Goal: Task Accomplishment & Management: Manage account settings

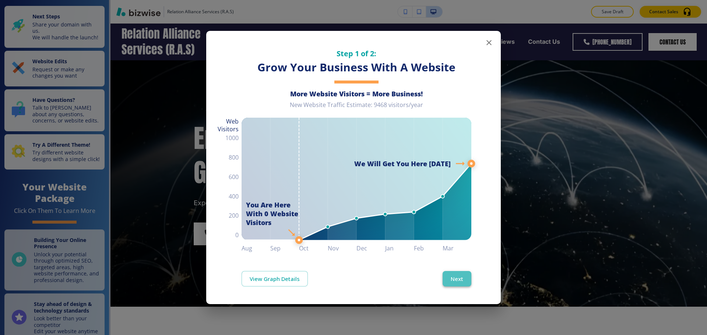
click at [460, 284] on button "Next" at bounding box center [457, 278] width 29 height 15
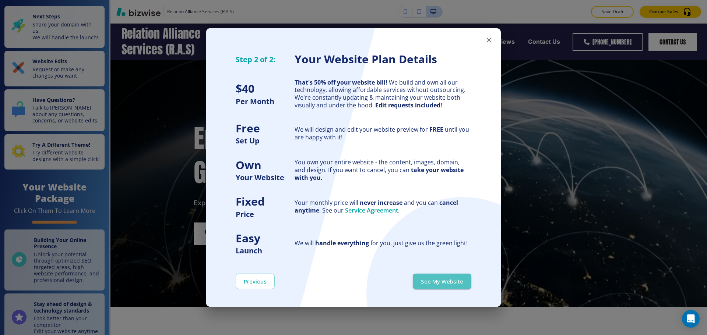
click at [460, 284] on button "See My Website" at bounding box center [442, 281] width 59 height 15
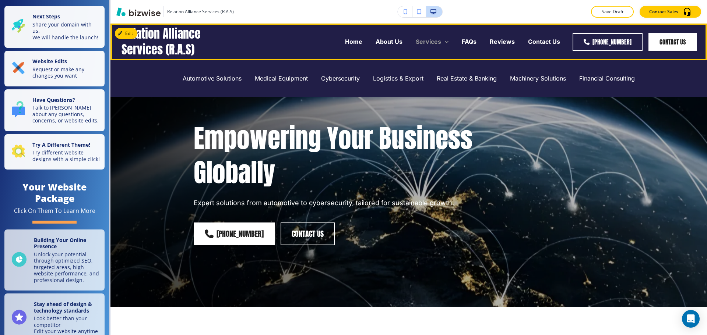
click at [439, 43] on p "Services" at bounding box center [428, 42] width 25 height 8
click at [382, 45] on p "About Us" at bounding box center [389, 42] width 27 height 8
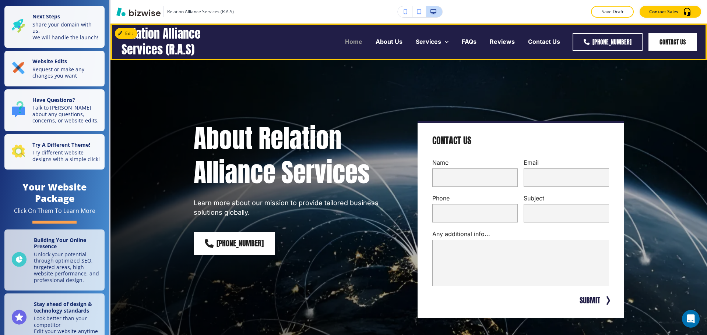
click at [352, 43] on p "Home" at bounding box center [353, 42] width 17 height 8
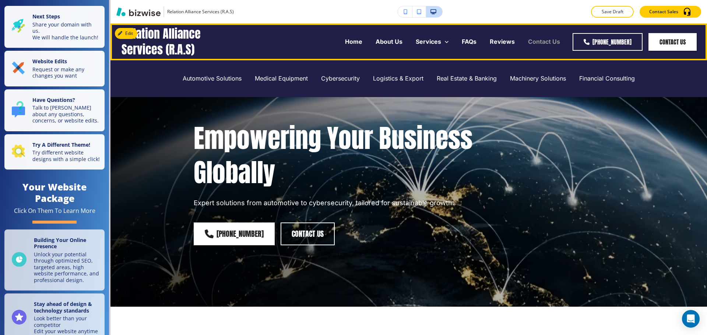
click at [535, 43] on p "Contact Us" at bounding box center [544, 42] width 32 height 8
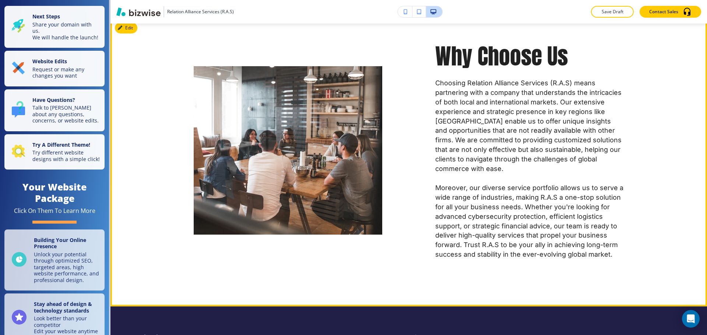
scroll to position [1215, 0]
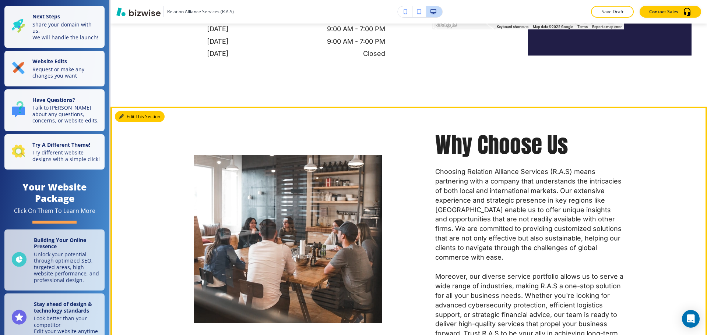
click at [129, 111] on button "Edit This Section" at bounding box center [140, 116] width 50 height 11
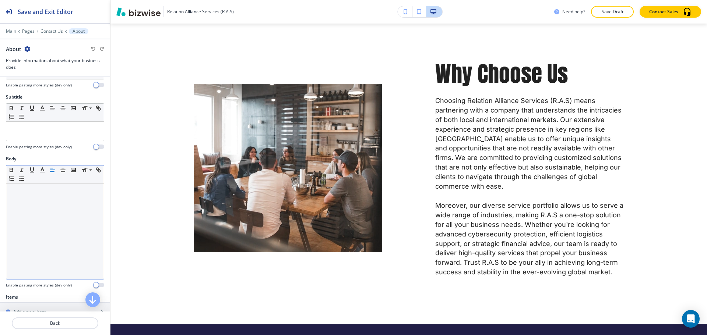
scroll to position [147, 0]
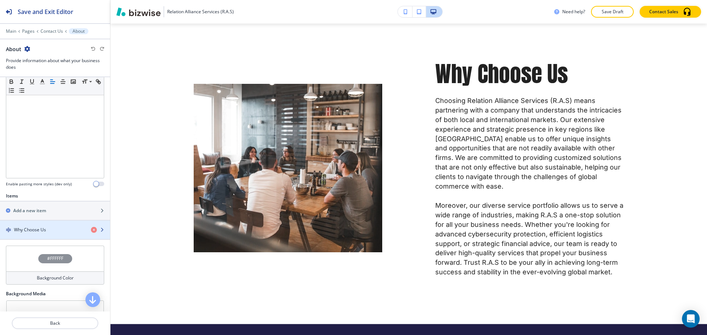
click at [46, 225] on div "button" at bounding box center [55, 224] width 110 height 6
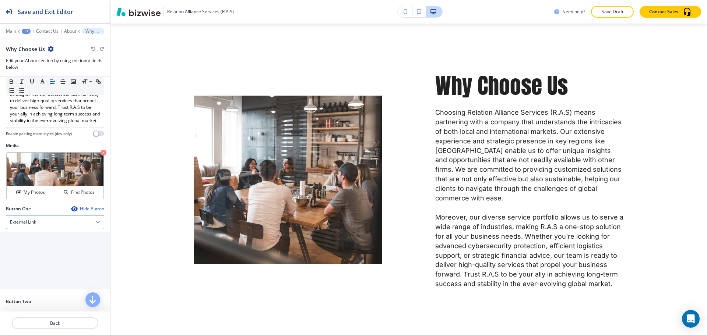
scroll to position [295, 0]
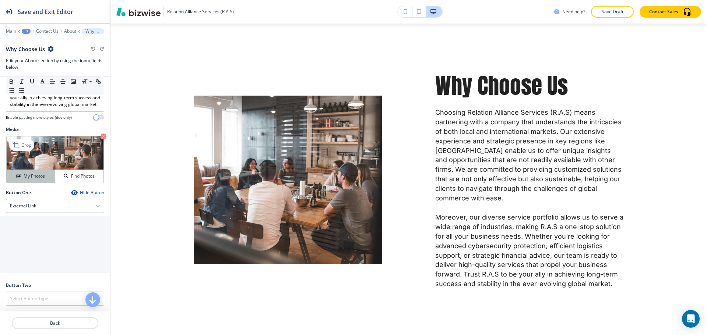
click at [33, 180] on h4 "My Photos" at bounding box center [34, 176] width 21 height 7
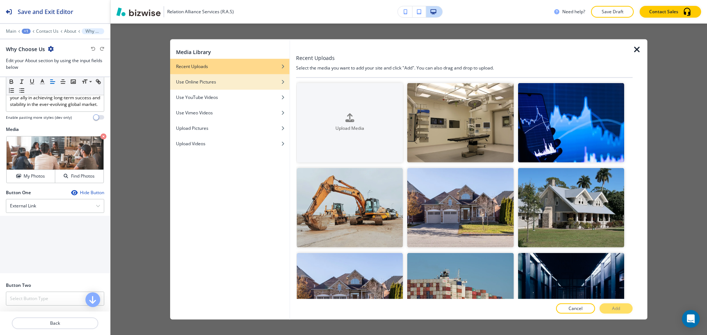
click at [230, 86] on div "button" at bounding box center [229, 87] width 119 height 4
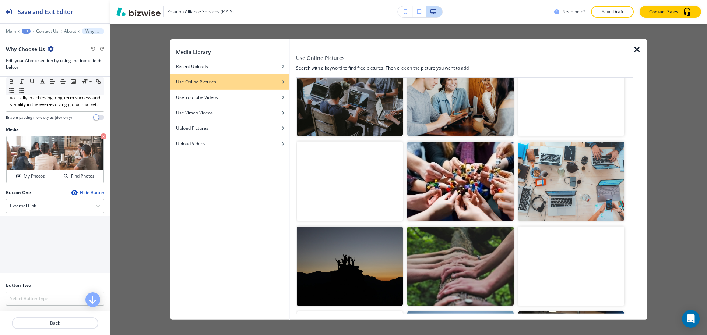
scroll to position [0, 0]
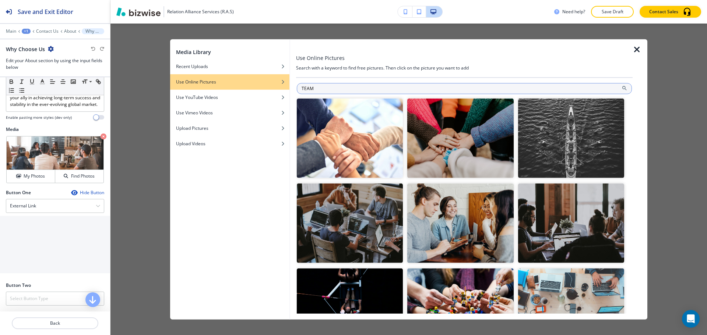
click at [432, 88] on input "TEAM" at bounding box center [464, 88] width 335 height 11
type input "MEETING"
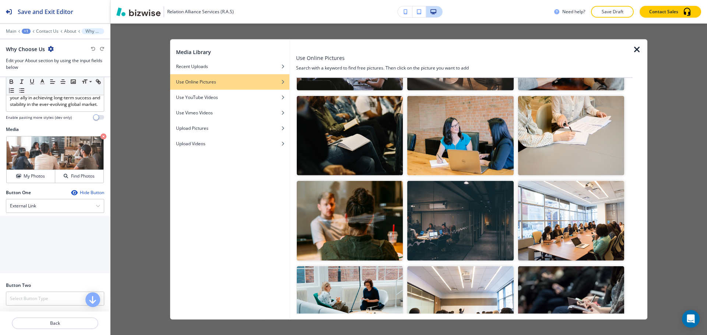
scroll to position [295, 0]
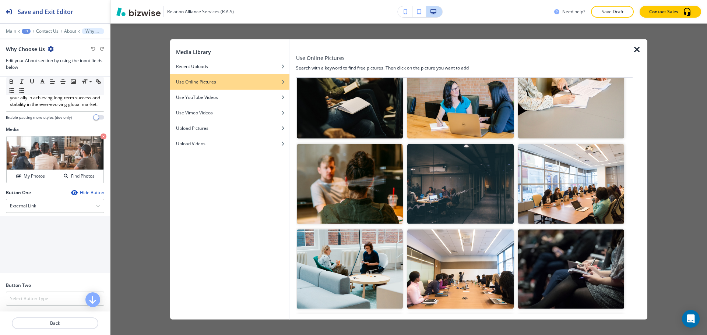
click at [598, 208] on img "button" at bounding box center [571, 184] width 106 height 80
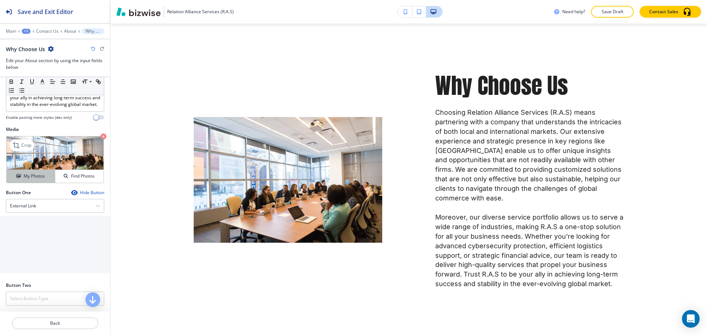
click at [39, 180] on h4 "My Photos" at bounding box center [34, 176] width 21 height 7
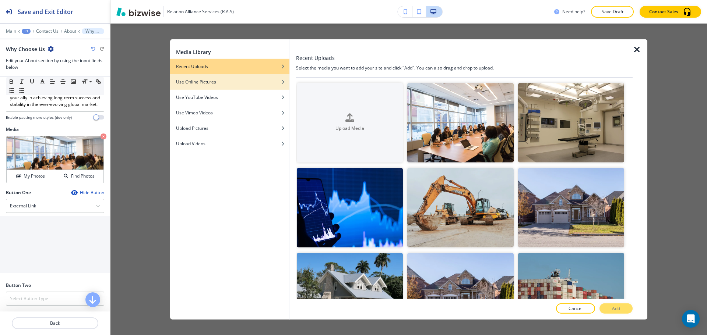
click at [232, 85] on div "button" at bounding box center [229, 87] width 119 height 4
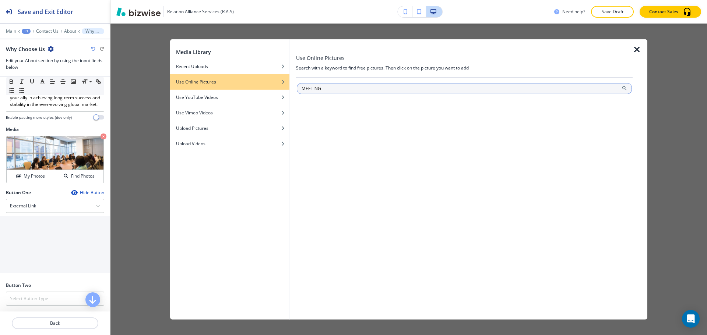
type input "MEETING"
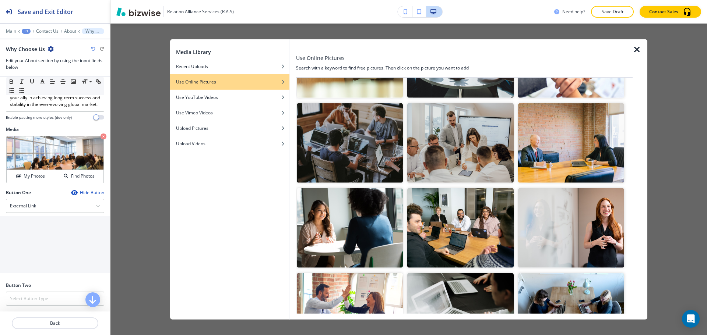
scroll to position [847, 0]
click at [446, 214] on img "button" at bounding box center [460, 228] width 106 height 80
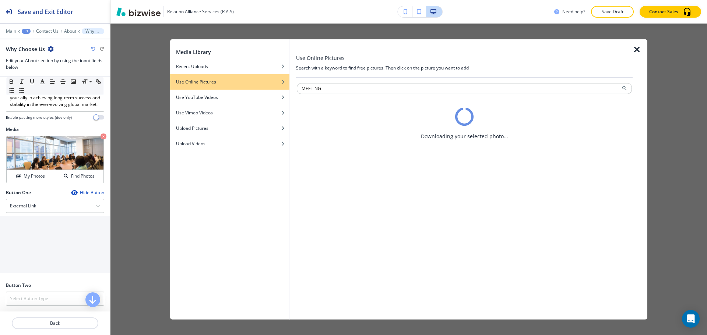
scroll to position [0, 0]
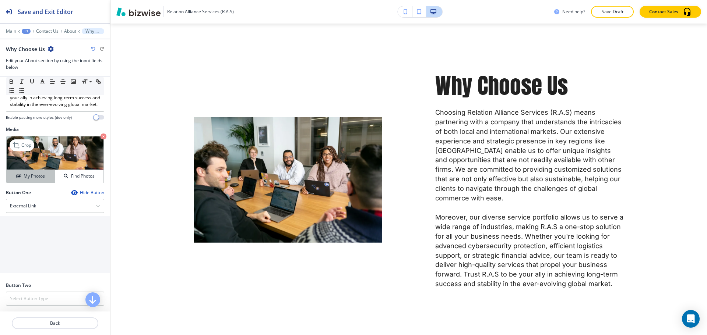
click at [34, 180] on h4 "My Photos" at bounding box center [34, 176] width 21 height 7
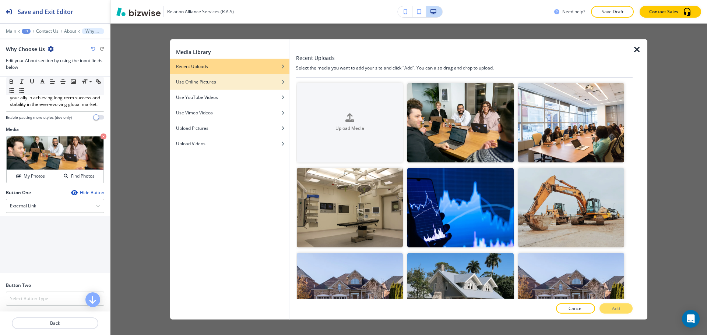
click at [225, 87] on div "button" at bounding box center [229, 87] width 119 height 4
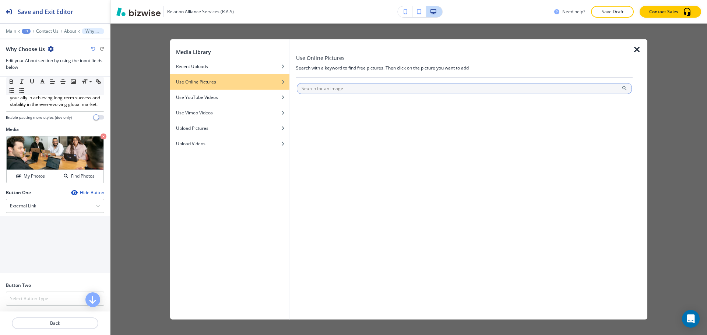
click at [364, 92] on input "text" at bounding box center [464, 88] width 335 height 11
click at [302, 90] on input "EETING" at bounding box center [464, 88] width 335 height 11
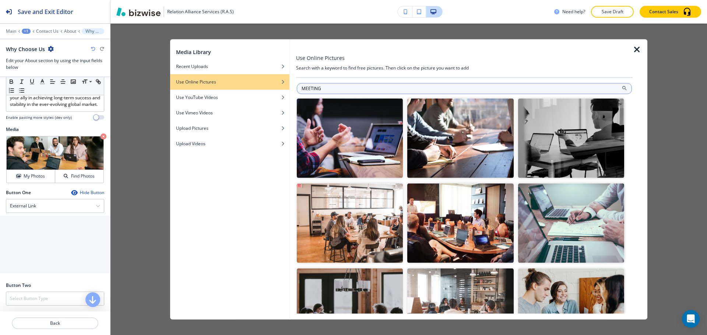
click at [408, 85] on input "MEETING" at bounding box center [464, 88] width 335 height 11
type input "DIVERSITY"
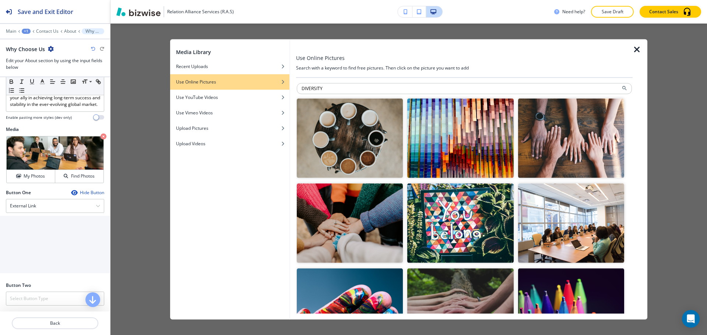
click at [636, 50] on icon "button" at bounding box center [637, 49] width 9 height 9
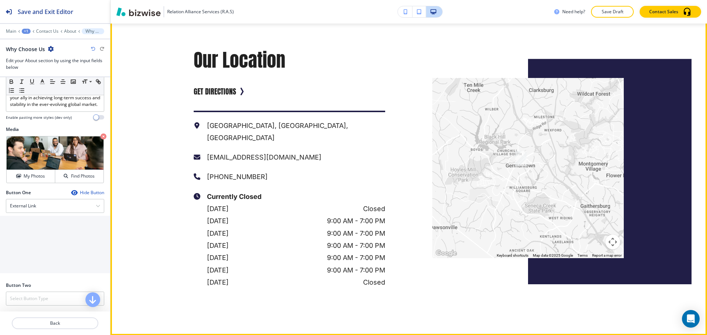
scroll to position [980, 0]
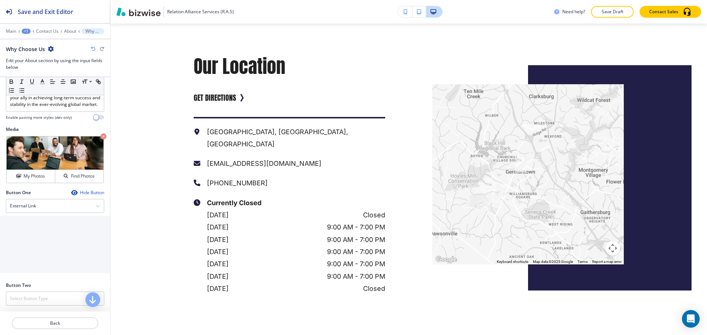
click at [609, 14] on p "Save Draft" at bounding box center [613, 11] width 24 height 7
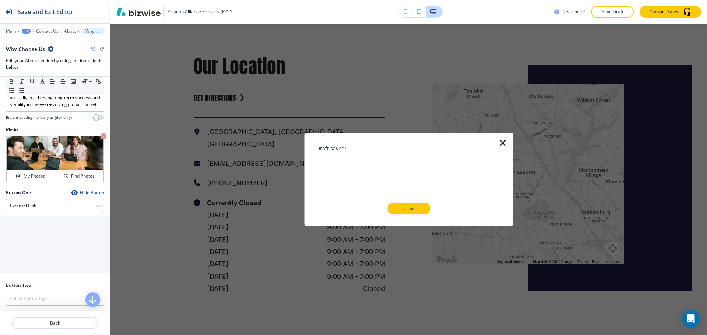
click at [402, 212] on button "Close" at bounding box center [408, 209] width 43 height 12
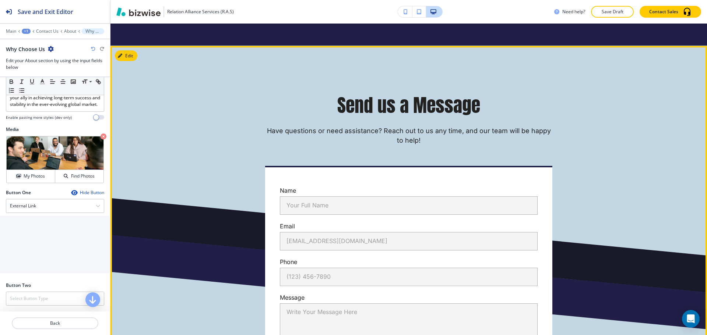
scroll to position [341, 0]
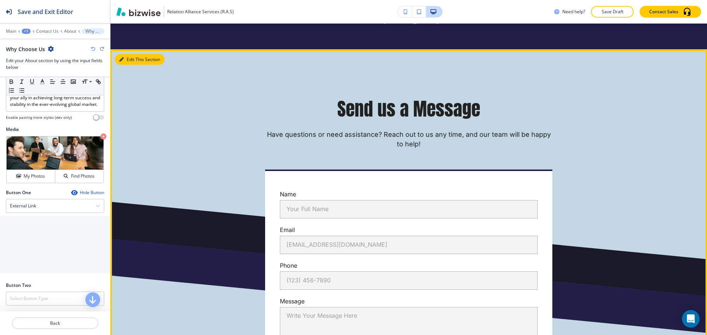
click at [132, 59] on button "Edit This Section" at bounding box center [140, 59] width 50 height 11
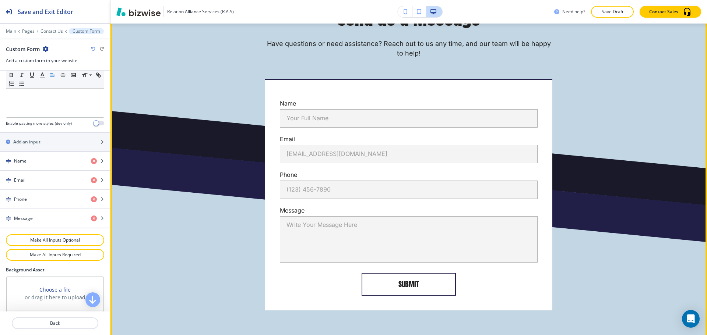
scroll to position [440, 0]
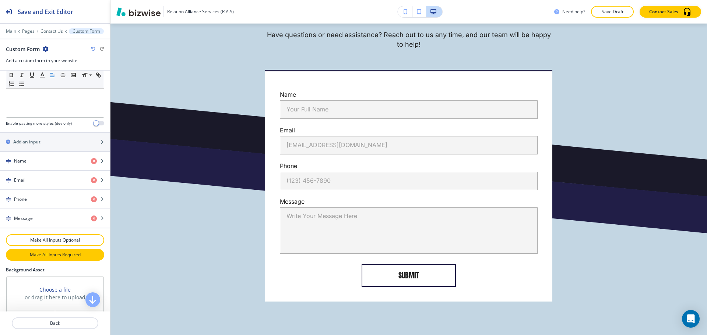
click at [55, 255] on p "Make All Inputs Required" at bounding box center [54, 255] width 79 height 7
click at [51, 257] on p "Make All Inputs Required" at bounding box center [54, 255] width 79 height 7
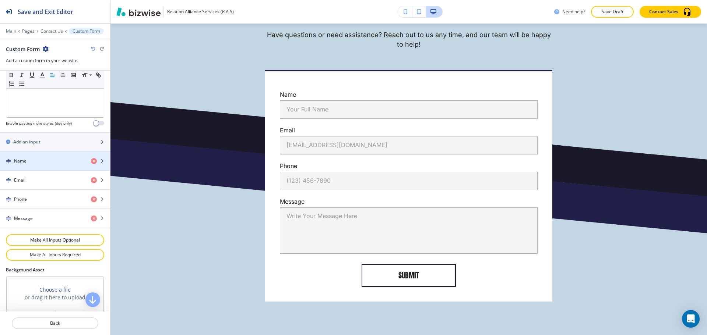
click at [51, 162] on div "Name" at bounding box center [42, 161] width 85 height 7
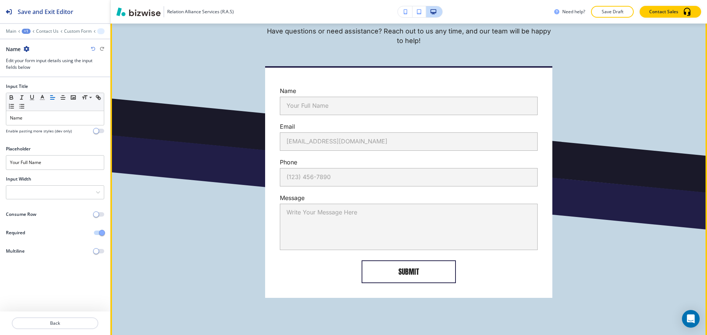
scroll to position [429, 0]
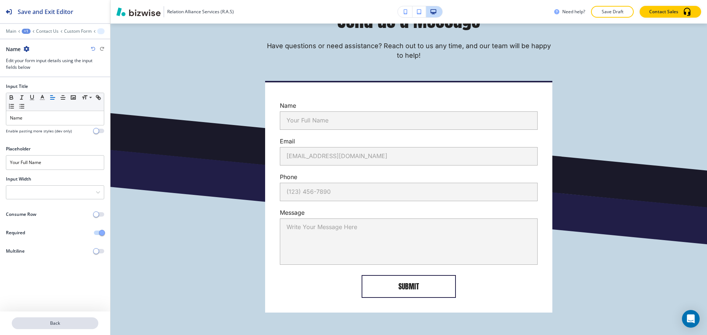
click at [36, 321] on p "Back" at bounding box center [55, 323] width 85 height 7
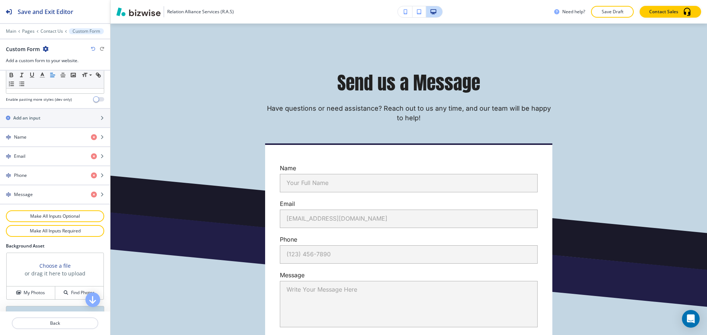
scroll to position [295, 0]
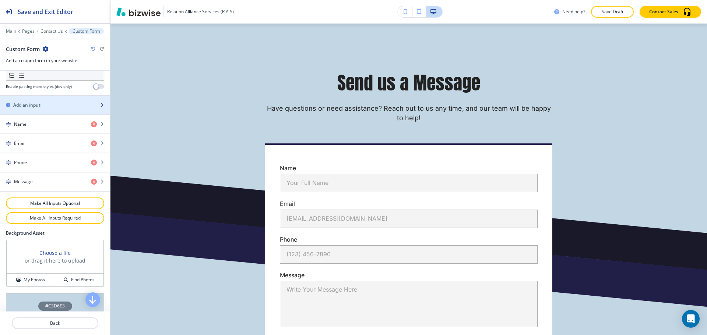
click at [50, 113] on div "button" at bounding box center [55, 112] width 110 height 6
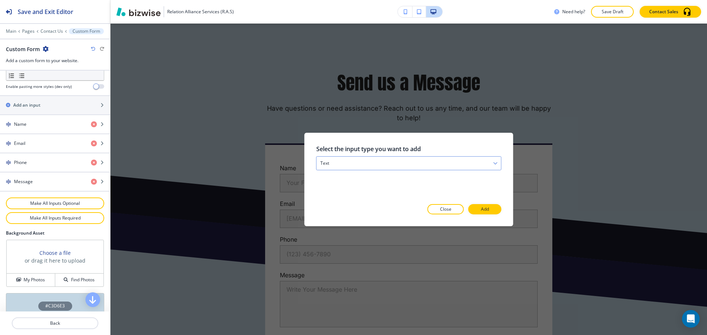
click at [358, 156] on div "text text email phone checkbox select date time file signature" at bounding box center [408, 163] width 185 height 14
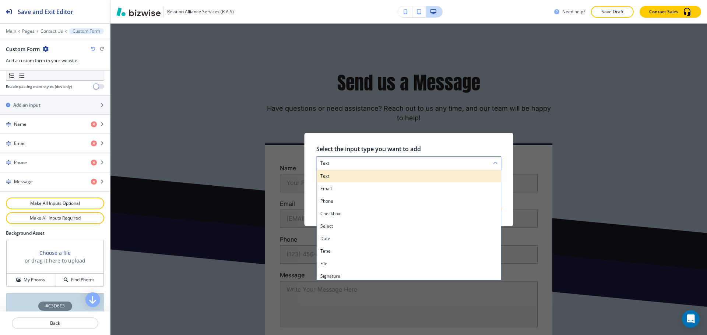
click at [340, 176] on h4 "text" at bounding box center [408, 176] width 177 height 7
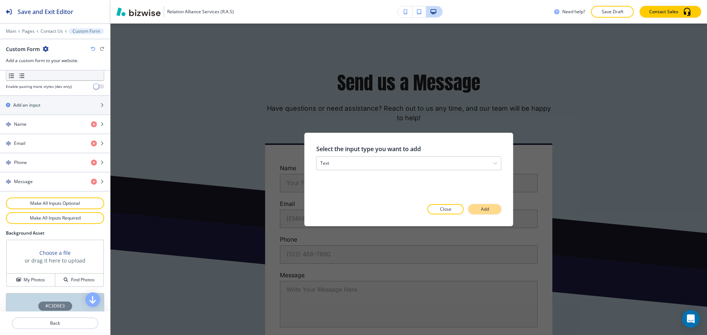
click at [476, 205] on button "Add" at bounding box center [484, 209] width 33 height 10
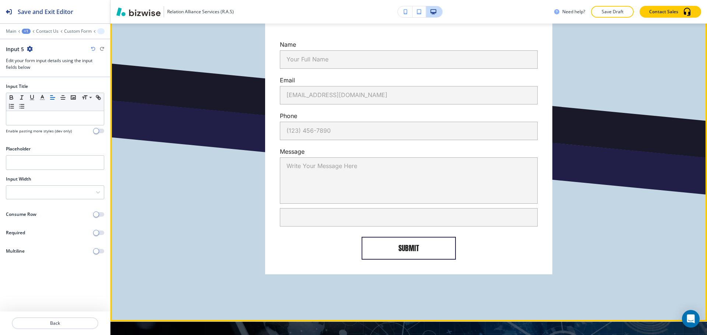
scroll to position [487, 0]
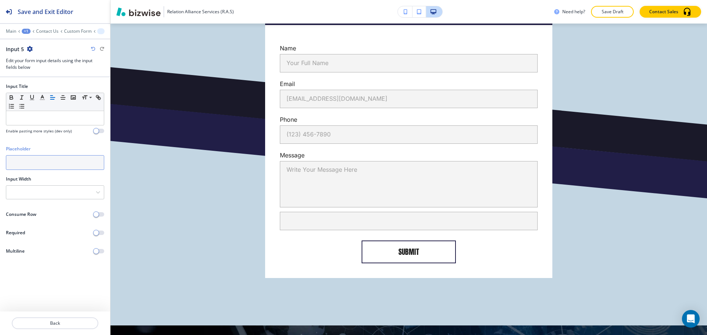
click at [27, 165] on input "text" at bounding box center [55, 162] width 98 height 15
click at [32, 121] on div at bounding box center [55, 118] width 98 height 14
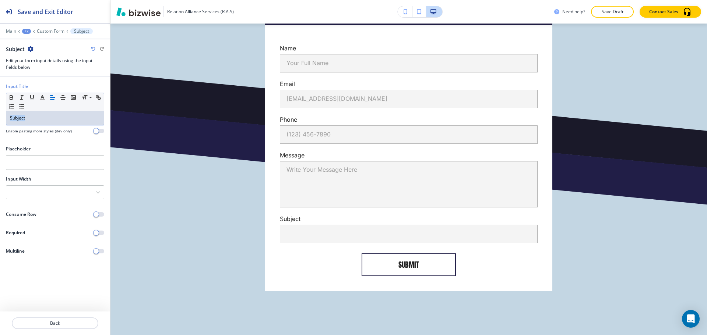
copy p "Subject"
click at [27, 160] on input "text" at bounding box center [55, 162] width 98 height 15
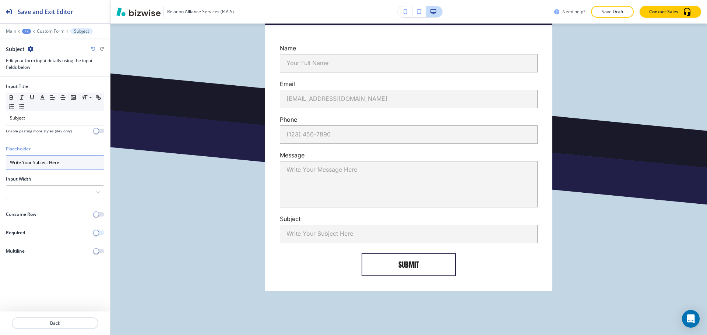
type input "Write Your Subject Here"
click at [102, 234] on button "button" at bounding box center [99, 233] width 10 height 4
click at [44, 323] on p "Back" at bounding box center [55, 323] width 85 height 7
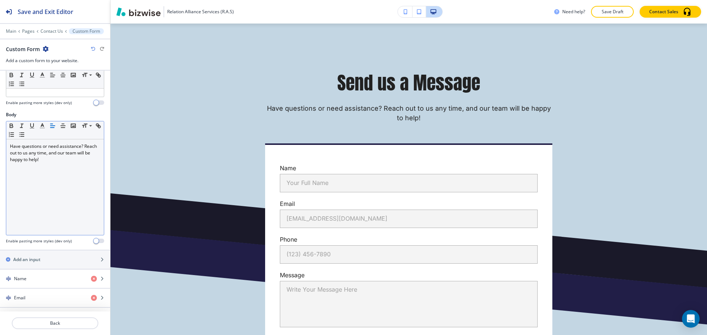
scroll to position [221, 0]
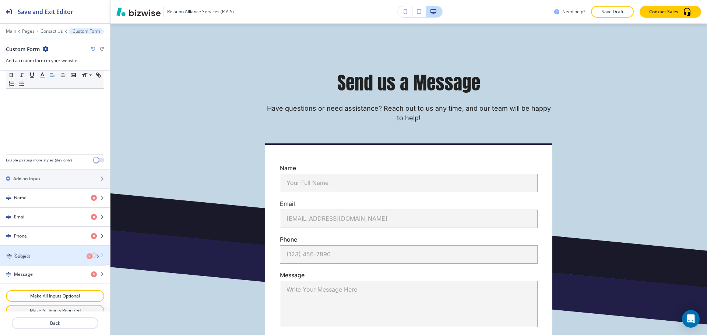
drag, startPoint x: 6, startPoint y: 274, endPoint x: 6, endPoint y: 256, distance: 18.1
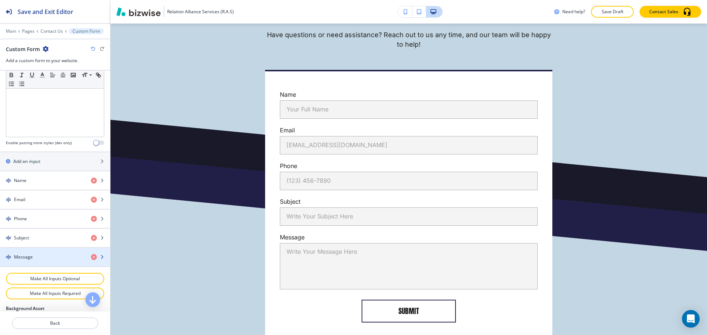
scroll to position [258, 0]
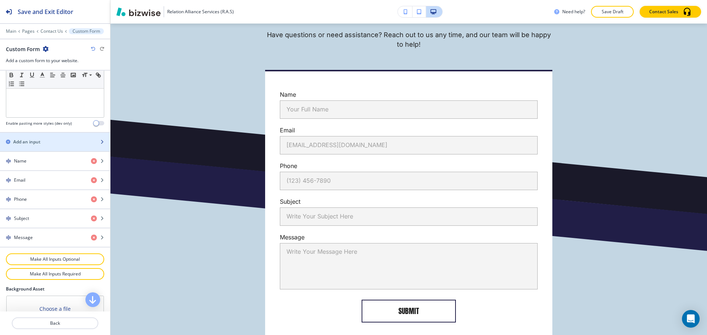
click at [46, 149] on div "button" at bounding box center [55, 148] width 110 height 6
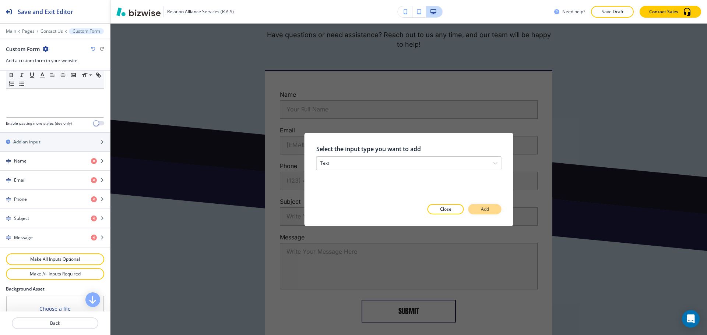
click at [489, 208] on button "Add" at bounding box center [484, 209] width 33 height 10
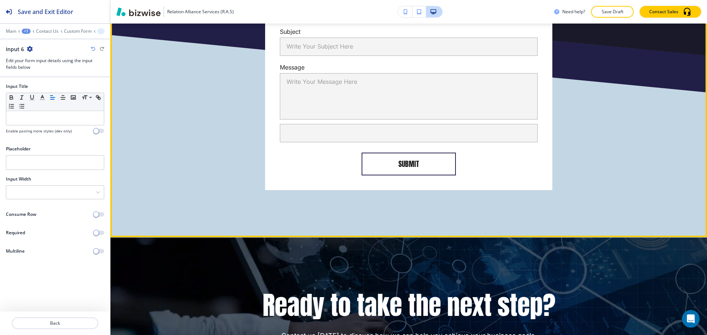
scroll to position [559, 0]
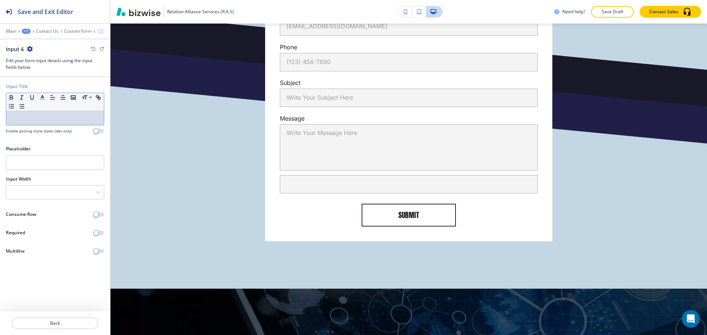
click at [70, 123] on div at bounding box center [55, 118] width 98 height 14
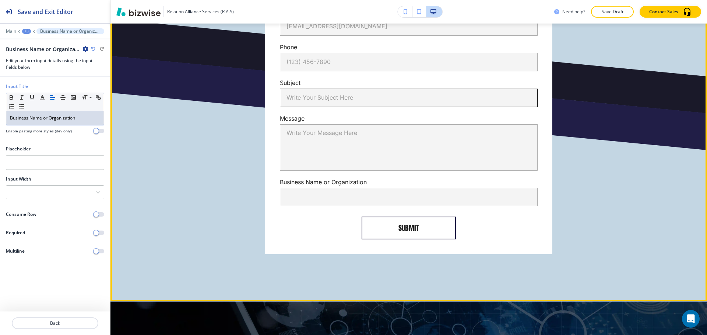
scroll to position [486, 0]
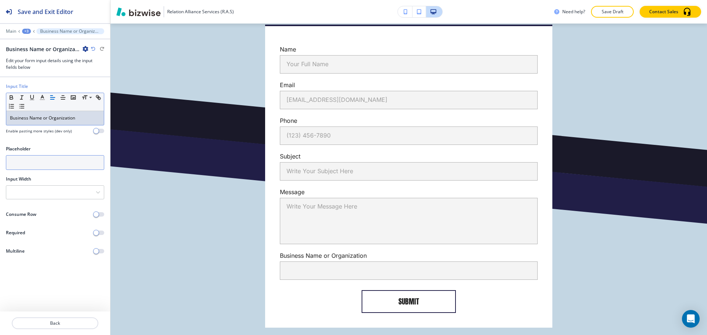
click at [30, 166] on input "text" at bounding box center [55, 162] width 98 height 15
type input "Your Business Name or Organization"
click at [86, 116] on p "Business Name or Organization" at bounding box center [55, 118] width 90 height 7
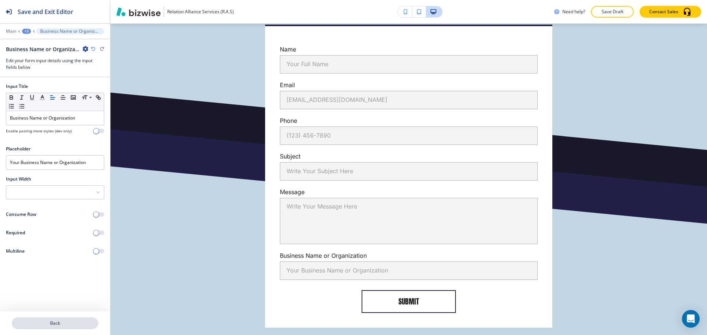
click at [85, 321] on p "Back" at bounding box center [55, 323] width 85 height 7
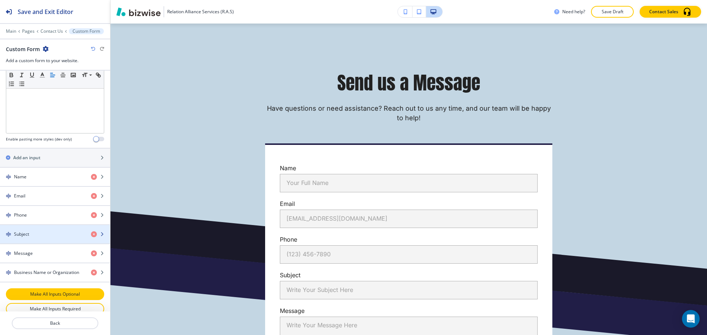
scroll to position [258, 0]
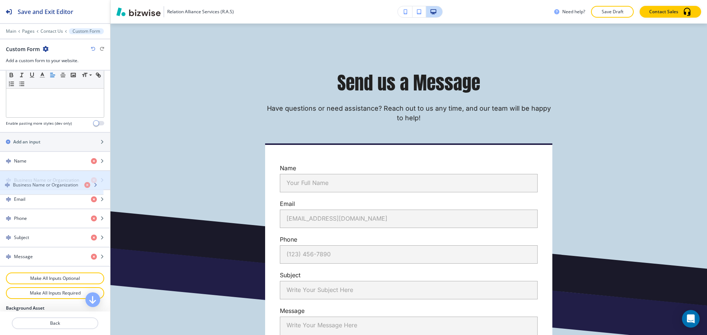
drag, startPoint x: 7, startPoint y: 256, endPoint x: 6, endPoint y: 184, distance: 71.8
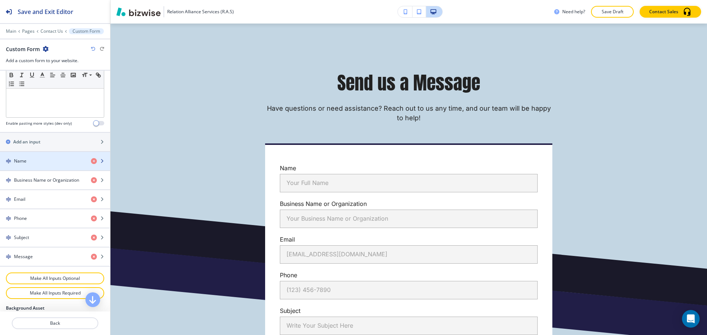
click at [22, 164] on h4 "Name" at bounding box center [20, 161] width 13 height 7
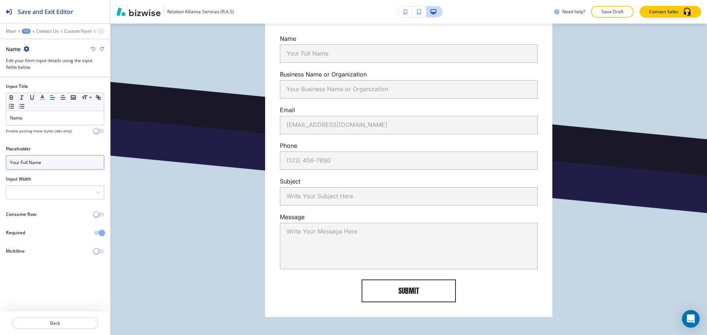
scroll to position [503, 0]
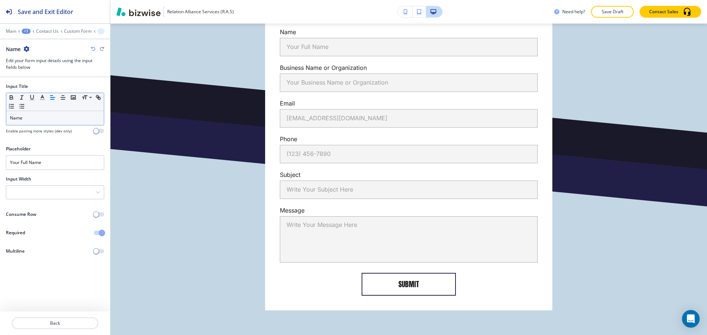
click at [35, 116] on p "Name" at bounding box center [55, 118] width 90 height 7
click at [23, 118] on p "Name*" at bounding box center [55, 118] width 90 height 7
click at [45, 96] on icon "button" at bounding box center [42, 97] width 7 height 7
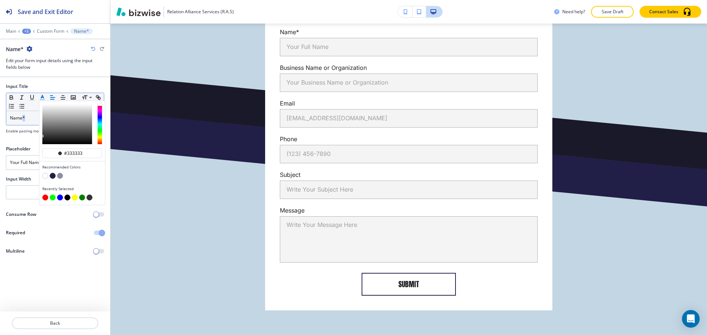
click at [46, 200] on button "button" at bounding box center [45, 198] width 6 height 6
type input "#ff0000"
click at [26, 120] on p "Name *" at bounding box center [55, 118] width 90 height 7
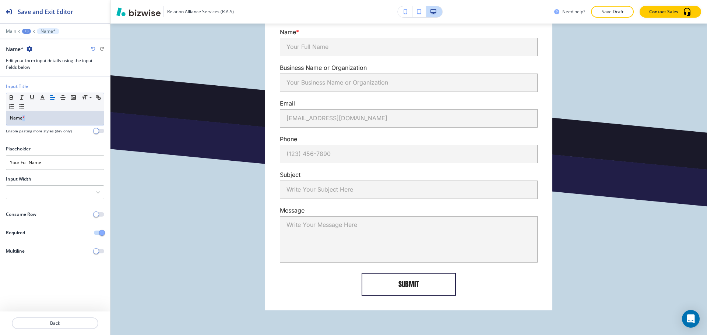
drag, startPoint x: 26, startPoint y: 120, endPoint x: 22, endPoint y: 121, distance: 4.1
click at [22, 121] on p "Name *" at bounding box center [55, 118] width 90 height 7
copy span "*"
click at [50, 321] on p "Back" at bounding box center [55, 323] width 85 height 7
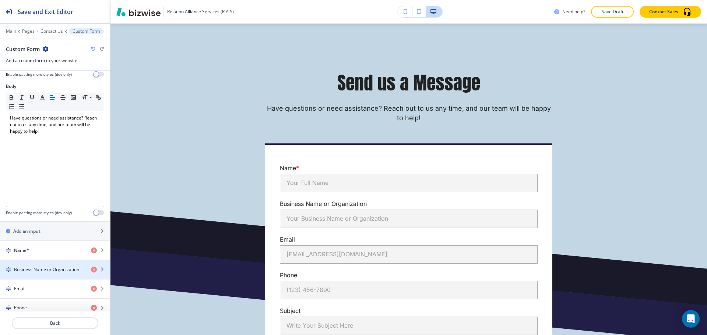
scroll to position [184, 0]
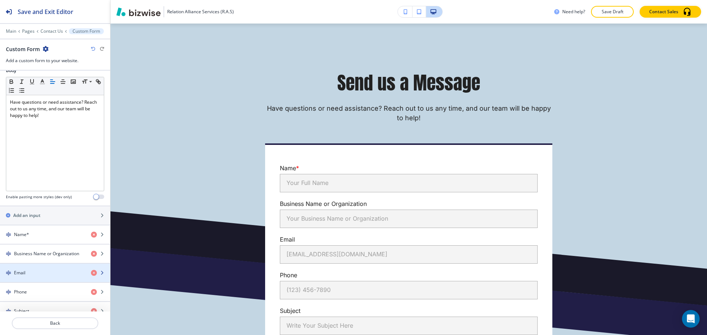
click at [30, 276] on div "Email" at bounding box center [42, 273] width 85 height 7
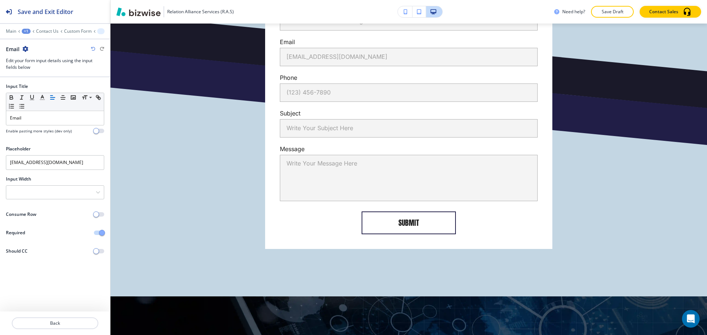
scroll to position [571, 0]
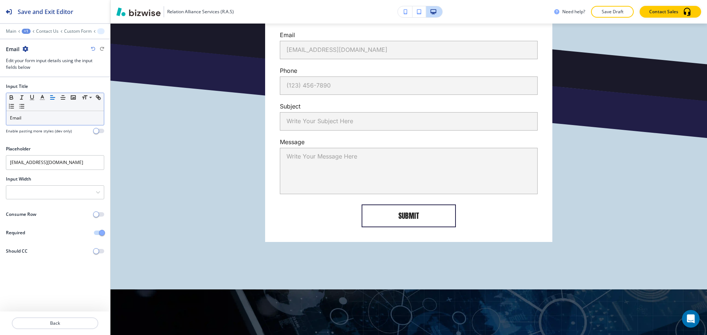
click at [40, 124] on div "Email" at bounding box center [55, 118] width 98 height 14
click at [71, 322] on p "Back" at bounding box center [55, 323] width 85 height 7
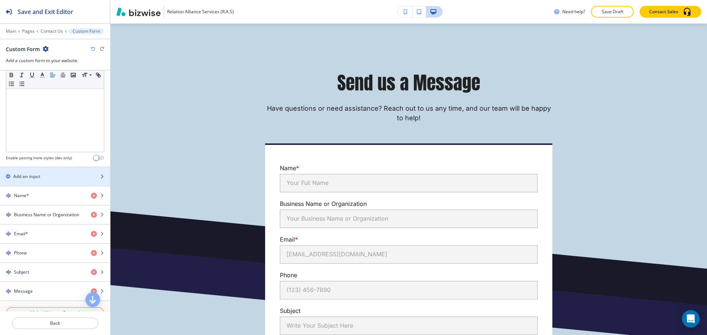
scroll to position [258, 0]
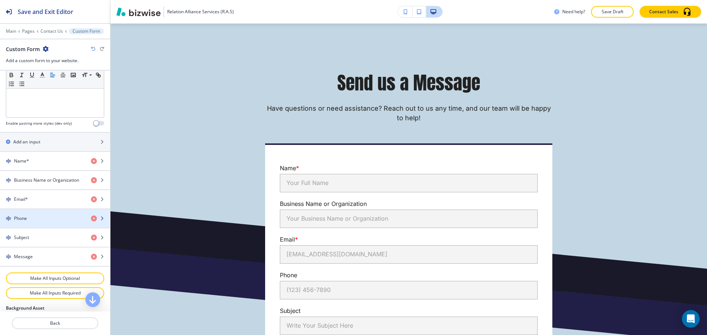
click at [40, 224] on div "button" at bounding box center [55, 225] width 110 height 6
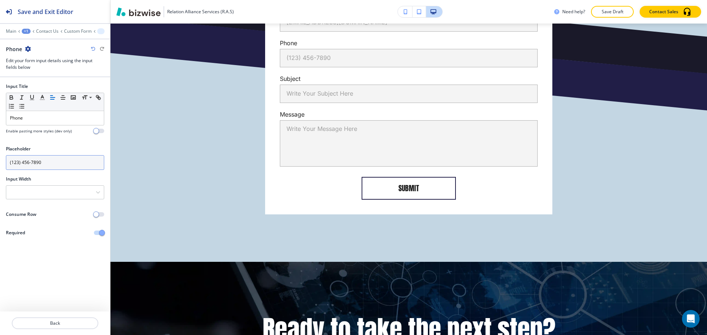
scroll to position [607, 0]
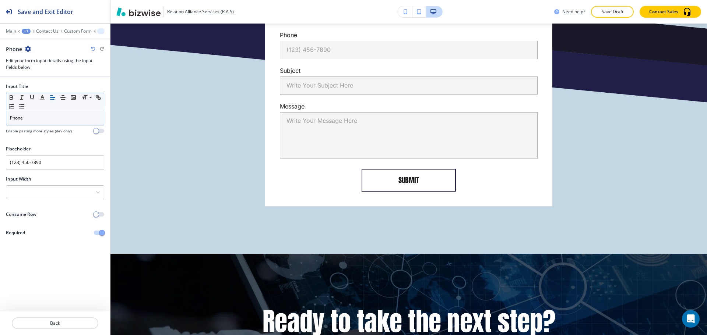
click at [52, 120] on p "Phone" at bounding box center [55, 118] width 90 height 7
click at [78, 322] on p "Back" at bounding box center [55, 323] width 85 height 7
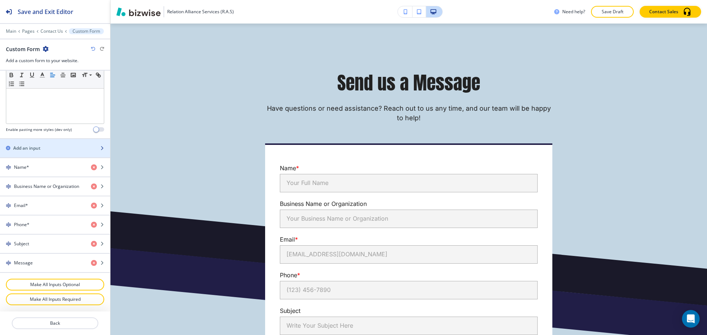
scroll to position [258, 0]
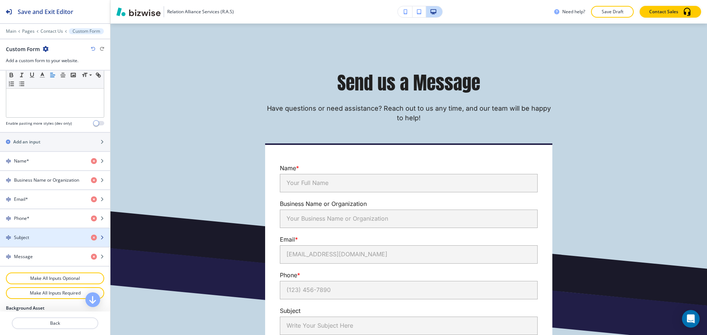
click at [41, 242] on div "button" at bounding box center [55, 244] width 110 height 6
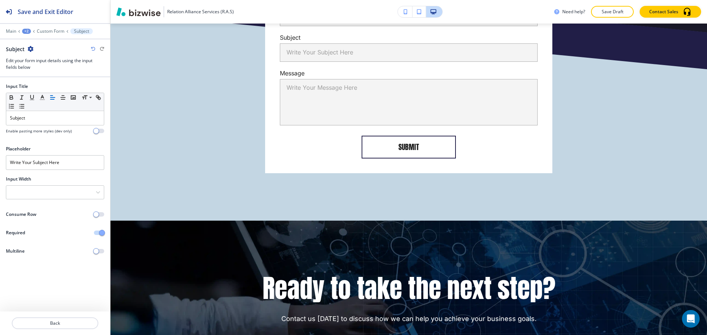
scroll to position [643, 0]
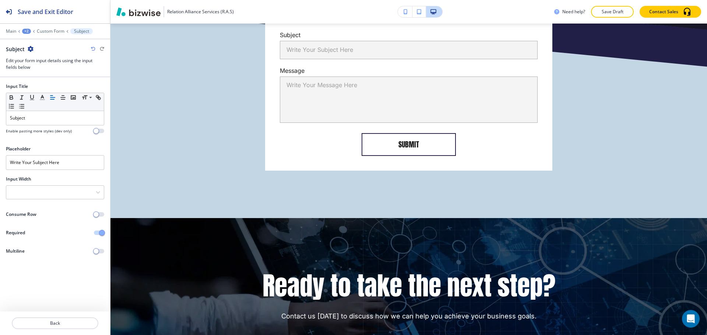
click at [39, 126] on div at bounding box center [55, 127] width 98 height 3
click at [43, 120] on p "Subject" at bounding box center [55, 118] width 90 height 7
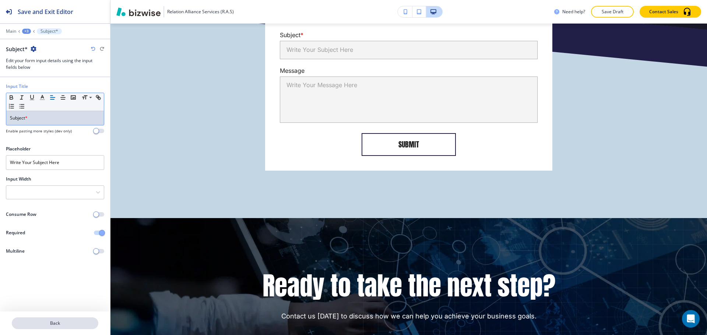
click at [53, 320] on button "Back" at bounding box center [55, 324] width 87 height 12
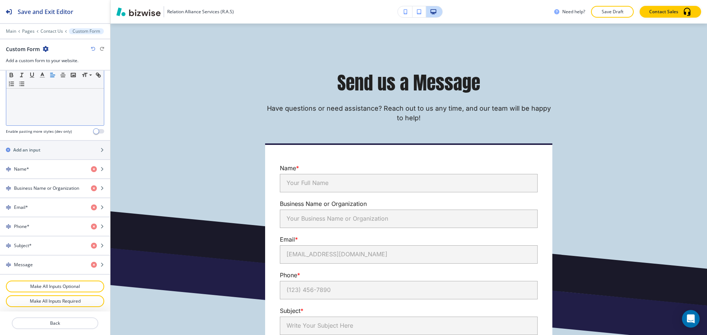
scroll to position [295, 0]
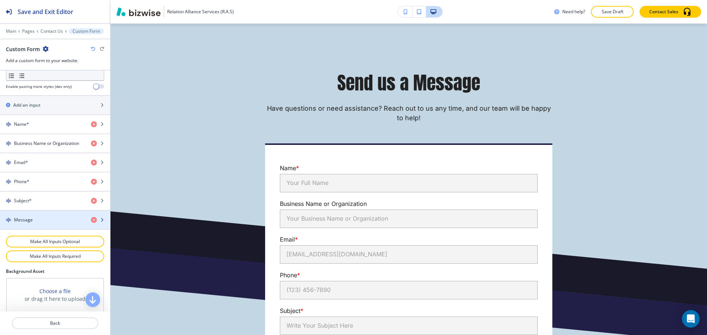
click at [53, 222] on div "Message" at bounding box center [42, 220] width 85 height 7
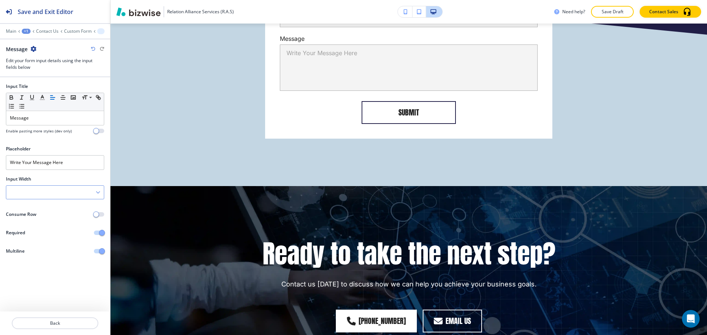
scroll to position [679, 0]
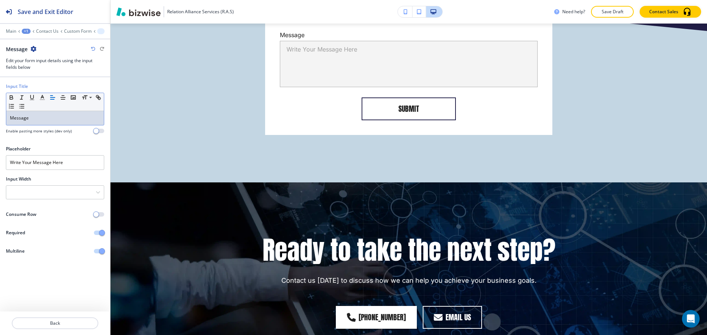
click at [35, 118] on p "Message" at bounding box center [55, 118] width 90 height 7
paste div
click at [61, 324] on p "Back" at bounding box center [55, 323] width 85 height 7
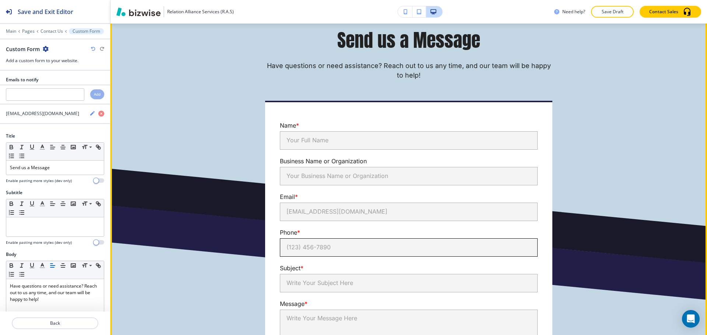
scroll to position [367, 0]
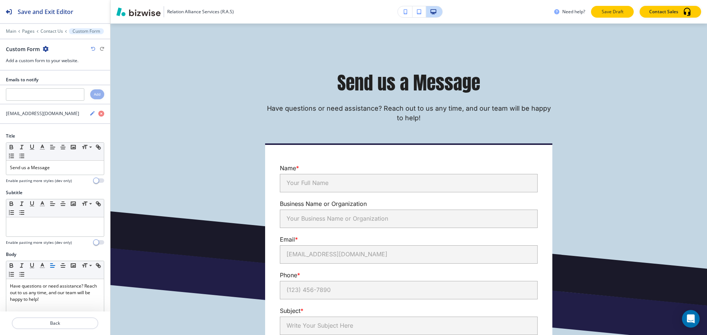
click at [610, 11] on p "Save Draft" at bounding box center [613, 11] width 24 height 7
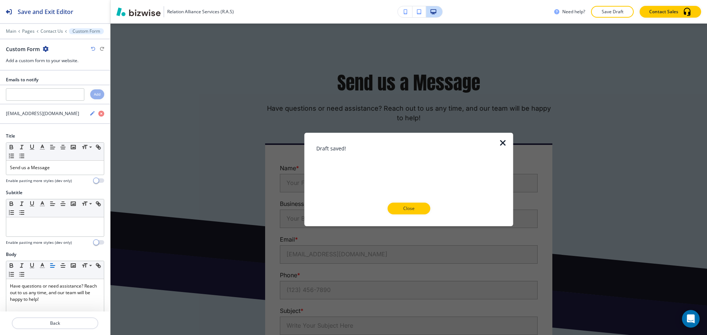
click at [47, 48] on icon "button" at bounding box center [46, 49] width 6 height 6
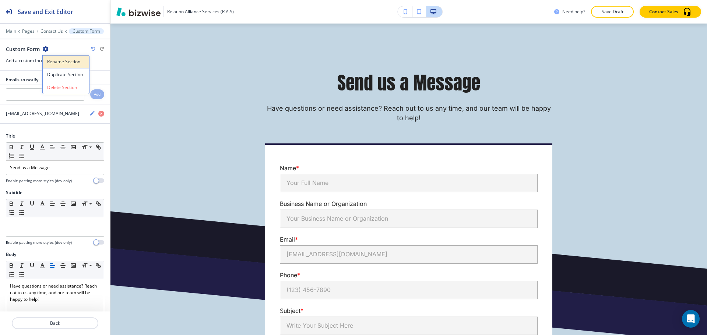
click at [68, 62] on p "Rename Section" at bounding box center [66, 62] width 38 height 7
click at [61, 52] on input "Custom Form" at bounding box center [44, 49] width 76 height 15
type input "Custom Form FINAL"
click at [96, 59] on h3 "Add a custom form to your website." at bounding box center [55, 60] width 98 height 7
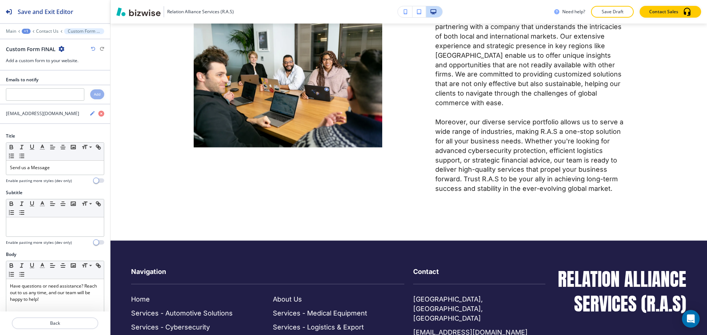
scroll to position [1494, 0]
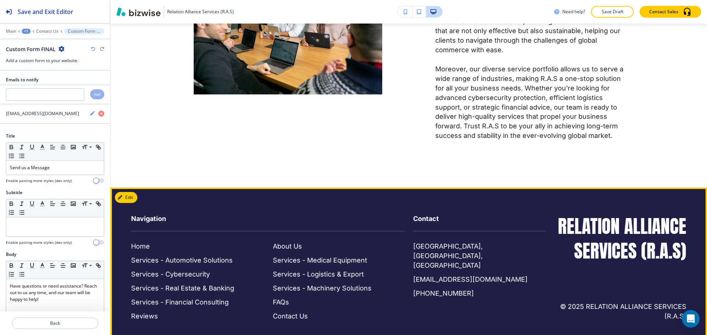
click at [149, 242] on div "Home Services - Automotive Solutions Services - Cybersecurity Services - Real E…" at bounding box center [196, 281] width 131 height 79
click at [147, 242] on p "Home" at bounding box center [140, 247] width 19 height 10
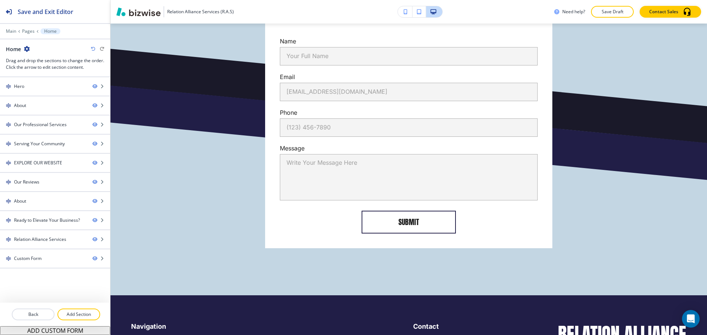
scroll to position [4384, 0]
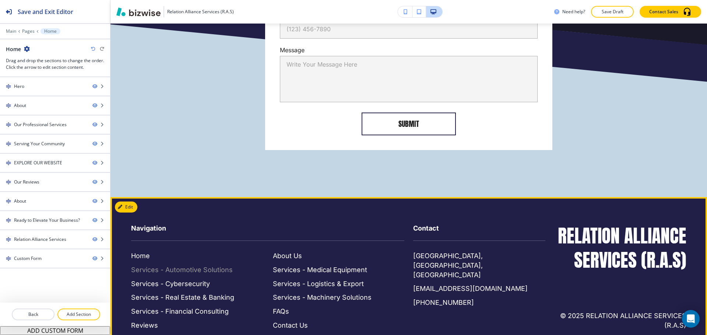
click at [187, 265] on p "Services - Automotive Solutions" at bounding box center [182, 270] width 102 height 10
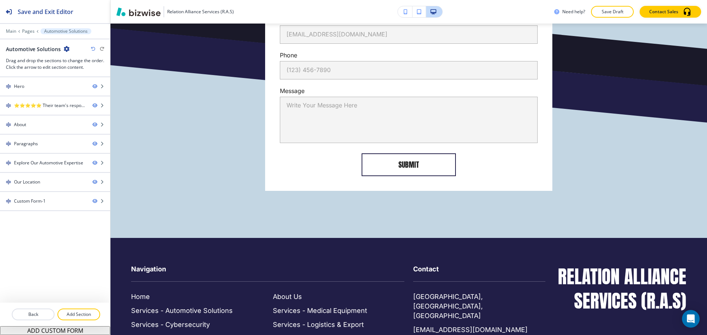
scroll to position [1836, 0]
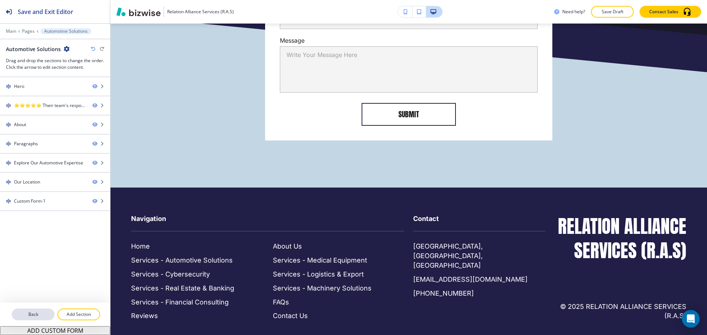
click at [32, 318] on p "Back" at bounding box center [33, 315] width 41 height 7
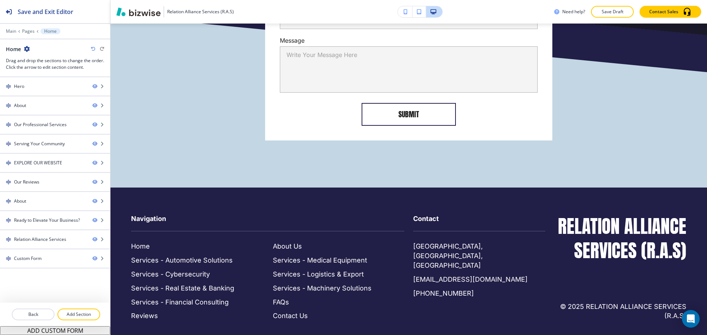
click at [32, 318] on p "Back" at bounding box center [33, 315] width 41 height 7
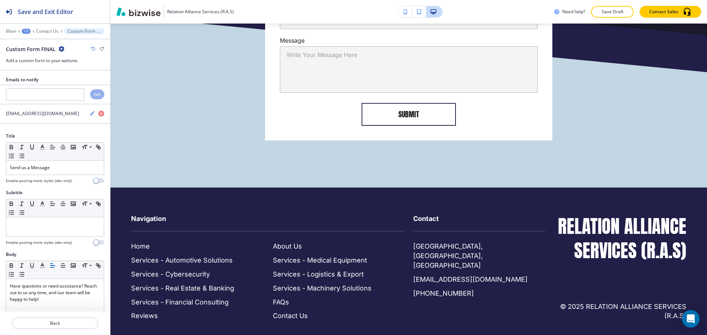
click at [32, 318] on button "Back" at bounding box center [55, 324] width 87 height 12
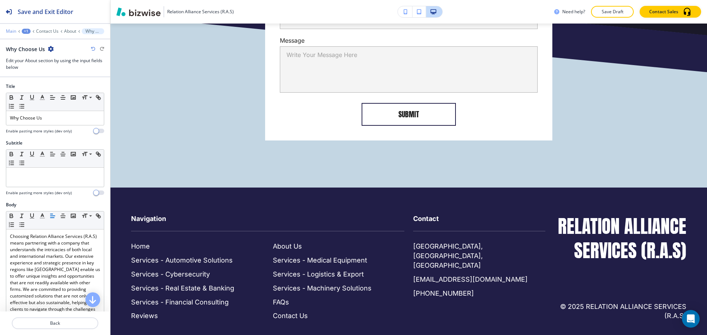
click at [12, 29] on p "Main" at bounding box center [11, 31] width 10 height 5
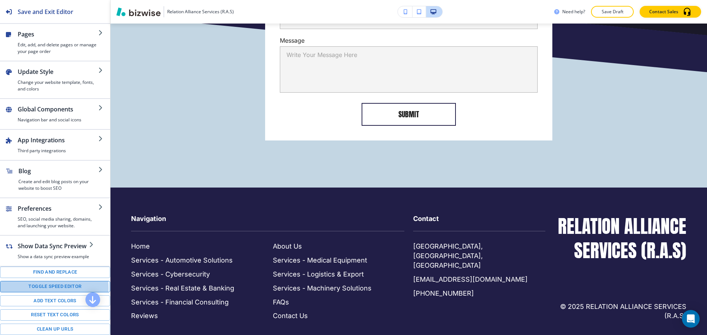
click at [54, 288] on button "Toggle speed editor" at bounding box center [55, 286] width 110 height 11
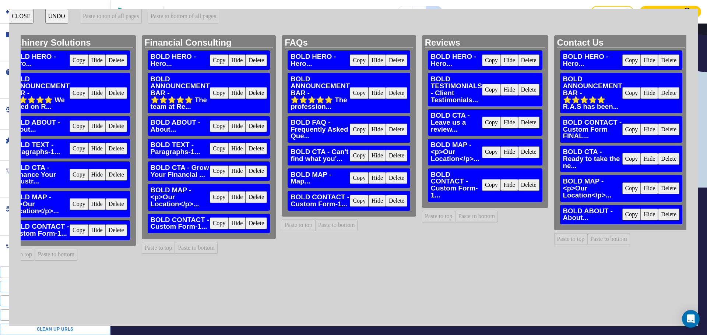
scroll to position [0, 1054]
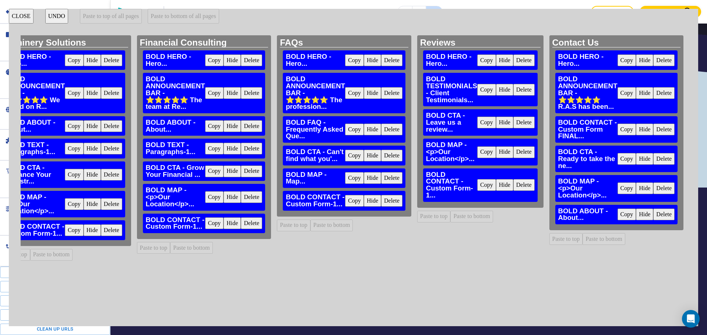
click at [618, 128] on button "Copy" at bounding box center [626, 130] width 19 height 12
click at [500, 187] on button "Hide" at bounding box center [504, 185] width 17 height 12
click at [458, 217] on button "Paste to bottom" at bounding box center [471, 217] width 43 height 12
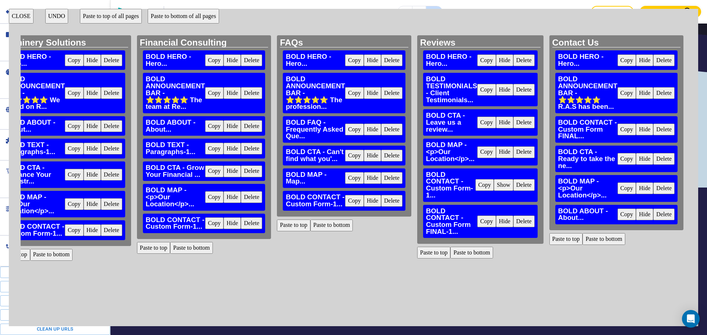
click at [364, 201] on button "Hide" at bounding box center [372, 201] width 17 height 12
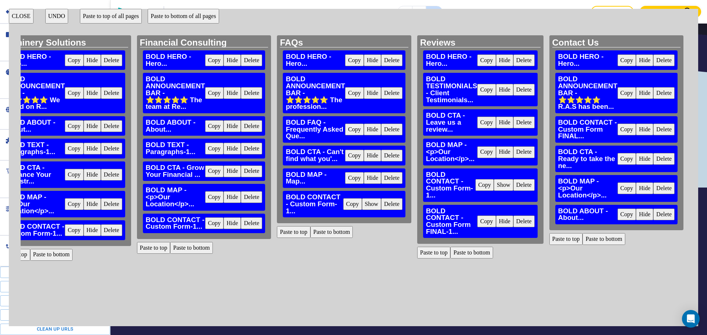
click at [316, 235] on button "Paste to bottom" at bounding box center [331, 232] width 43 height 12
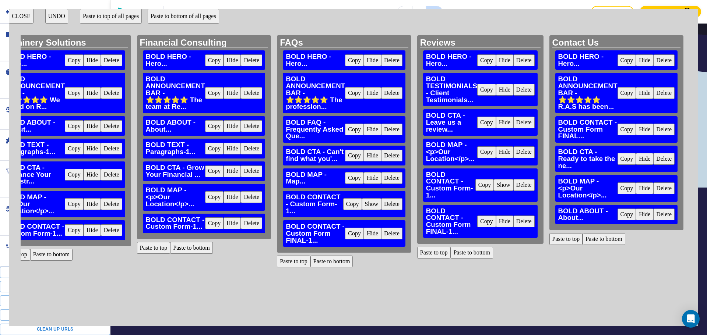
click at [230, 225] on button "Hide" at bounding box center [232, 224] width 17 height 12
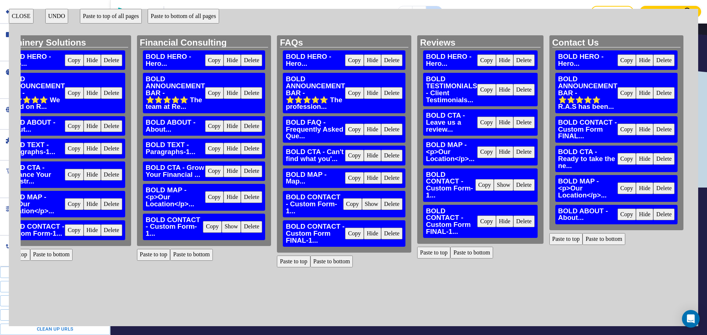
click at [182, 259] on button "Paste to bottom" at bounding box center [191, 255] width 43 height 12
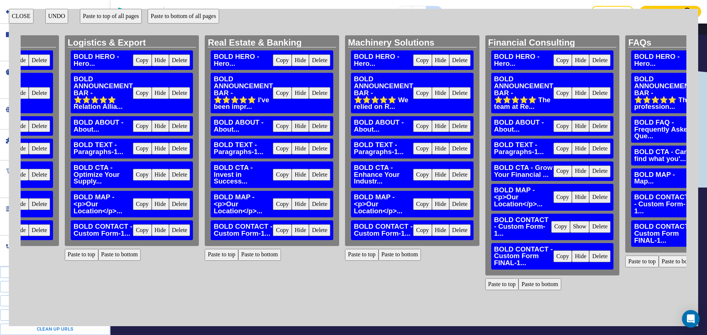
scroll to position [0, 662]
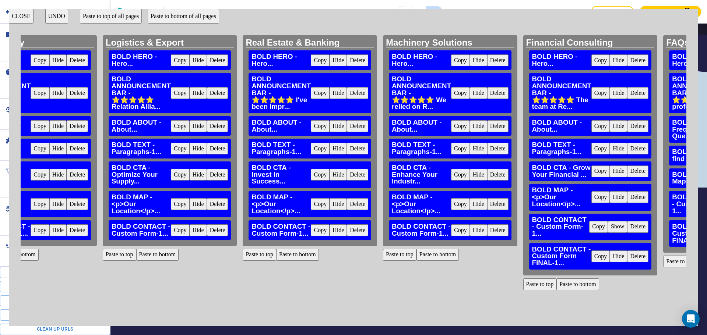
click at [475, 229] on button "Hide" at bounding box center [478, 231] width 17 height 12
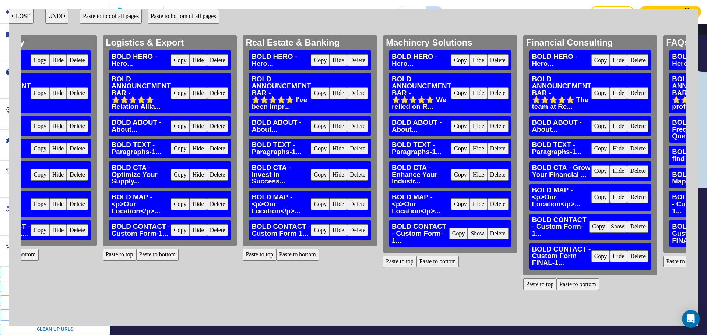
click at [429, 266] on button "Paste to bottom" at bounding box center [437, 262] width 43 height 12
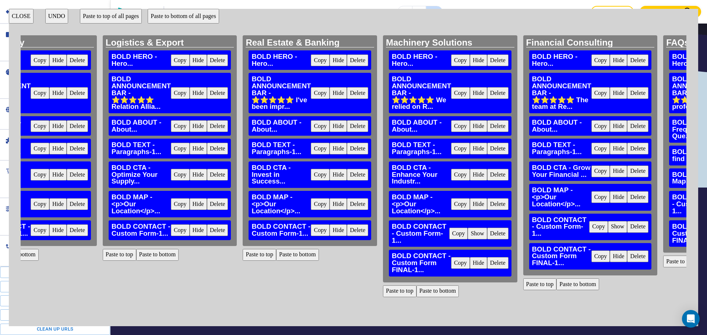
click at [337, 231] on button "Hide" at bounding box center [338, 231] width 17 height 12
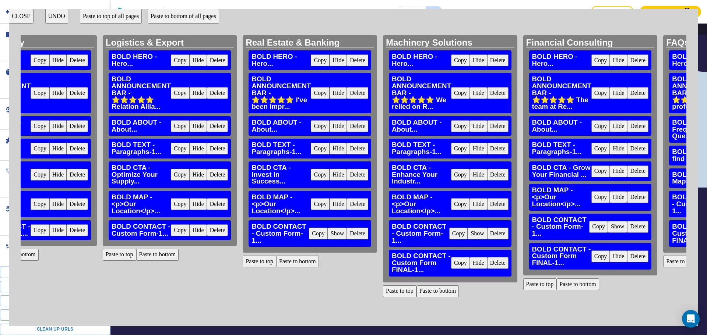
click at [289, 259] on button "Paste to bottom" at bounding box center [297, 262] width 43 height 12
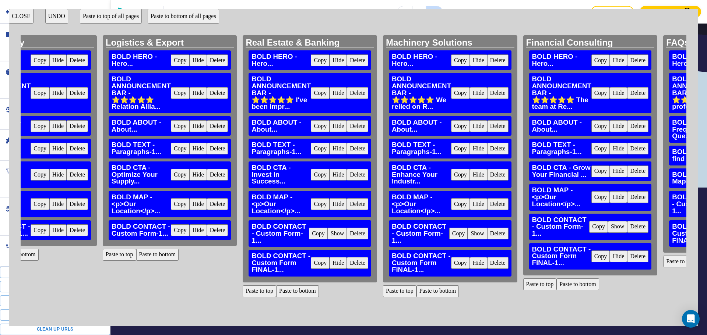
click at [194, 230] on button "Hide" at bounding box center [198, 231] width 17 height 12
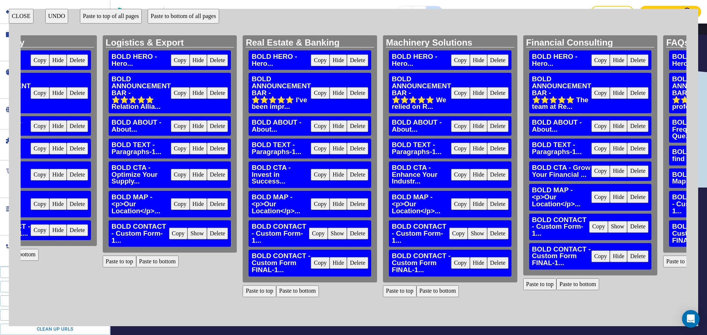
click at [157, 264] on button "Paste to bottom" at bounding box center [157, 262] width 43 height 12
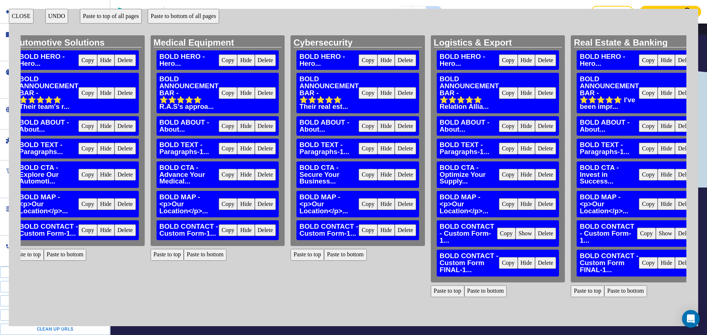
scroll to position [0, 332]
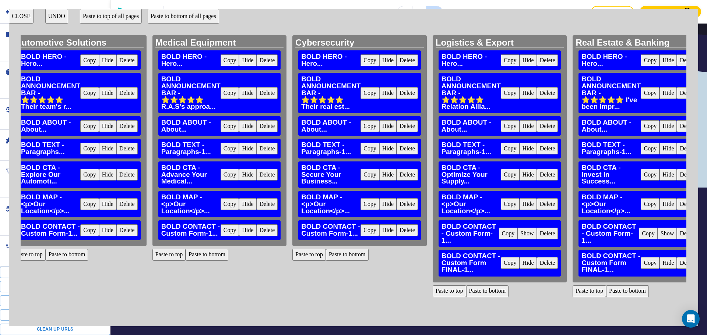
click at [388, 229] on button "Hide" at bounding box center [387, 231] width 17 height 12
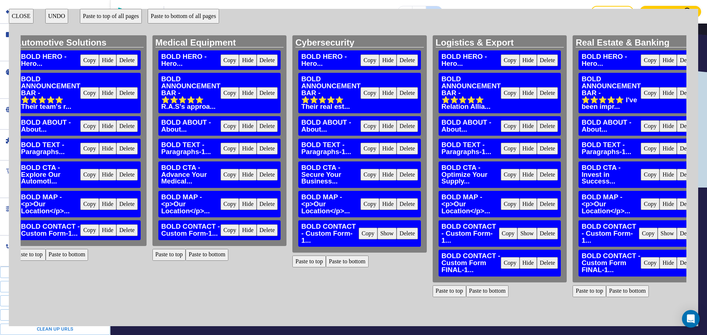
click at [337, 262] on button "Paste to bottom" at bounding box center [347, 262] width 43 height 12
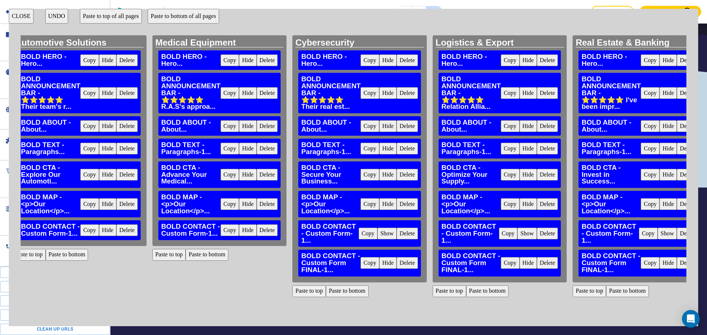
click at [239, 233] on button "Hide" at bounding box center [247, 231] width 17 height 12
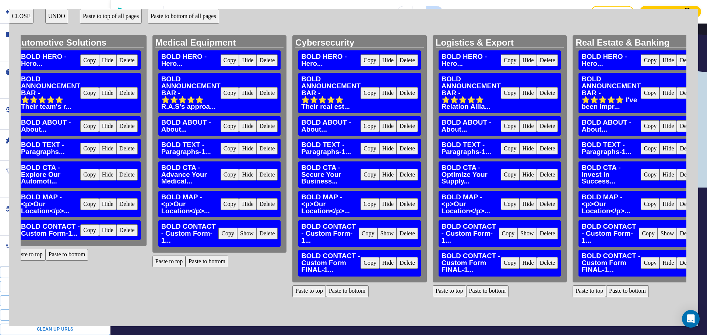
click at [200, 265] on button "Paste to bottom" at bounding box center [207, 262] width 43 height 12
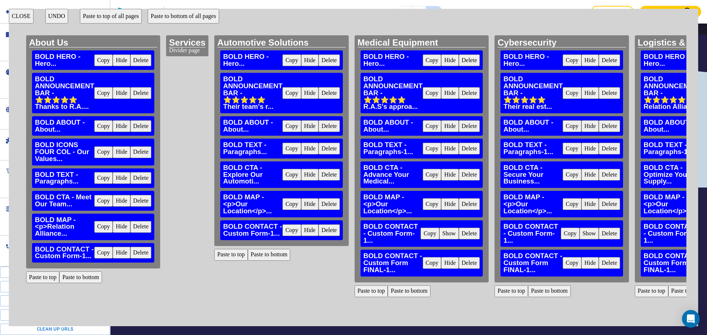
scroll to position [0, 113]
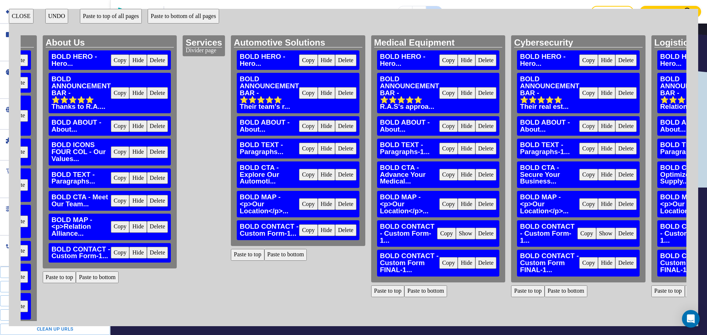
click at [323, 229] on button "Hide" at bounding box center [326, 231] width 17 height 12
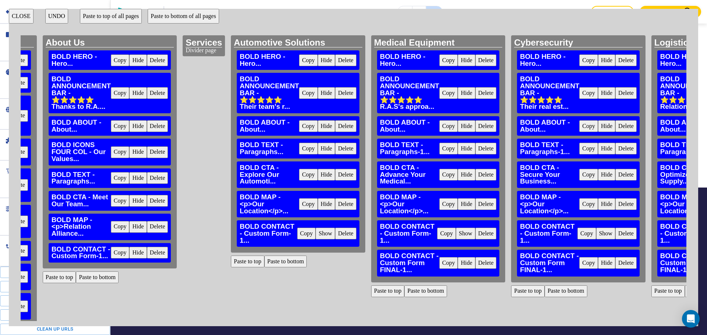
click at [275, 264] on button "Paste to bottom" at bounding box center [285, 262] width 43 height 12
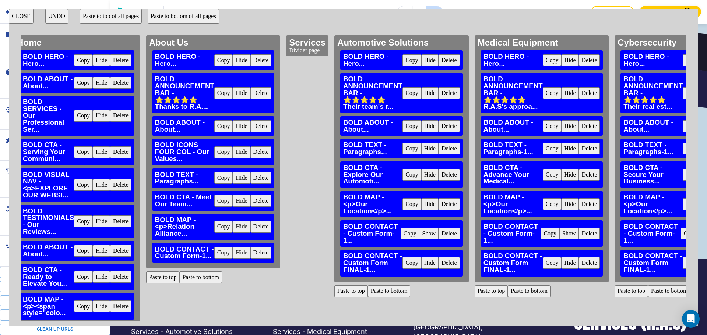
scroll to position [0, 0]
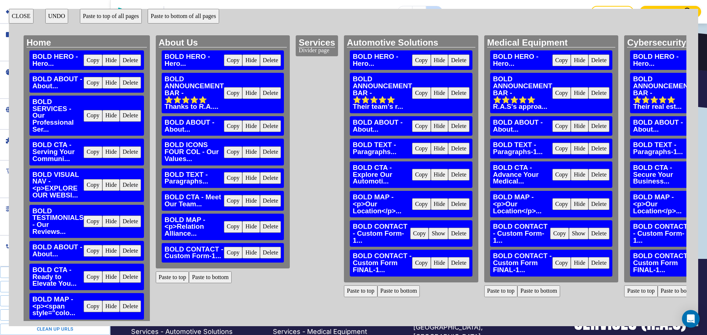
click at [248, 252] on button "Hide" at bounding box center [250, 253] width 17 height 12
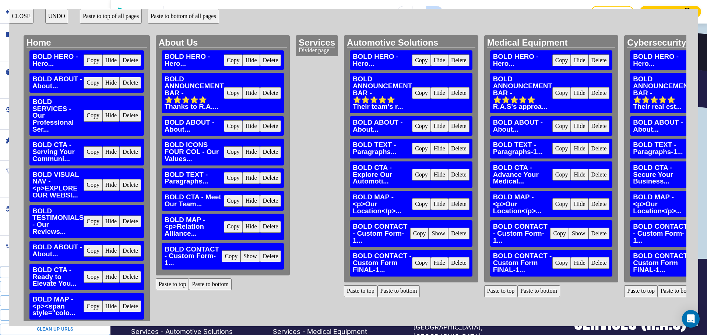
click at [204, 284] on button "Paste to bottom" at bounding box center [210, 285] width 43 height 12
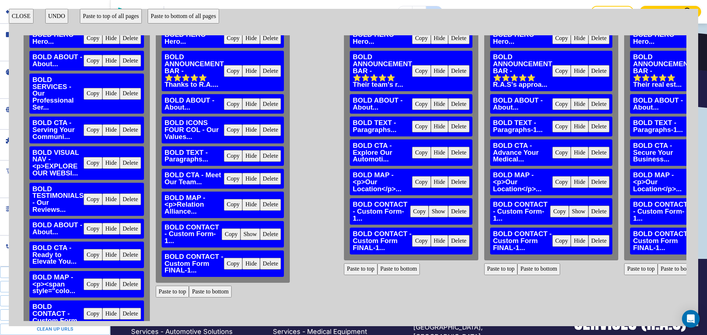
scroll to position [54, 0]
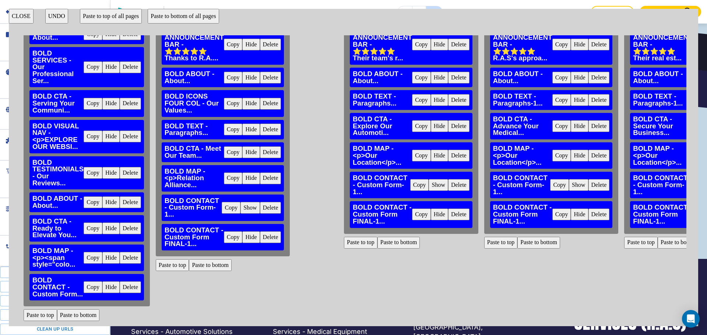
click at [105, 282] on button "Hide" at bounding box center [110, 288] width 17 height 12
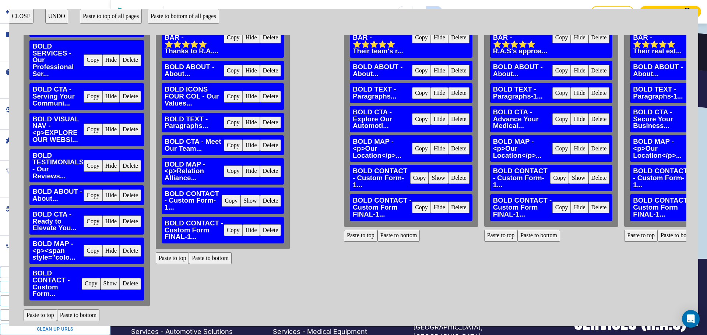
click at [75, 312] on button "Paste to bottom" at bounding box center [78, 316] width 43 height 12
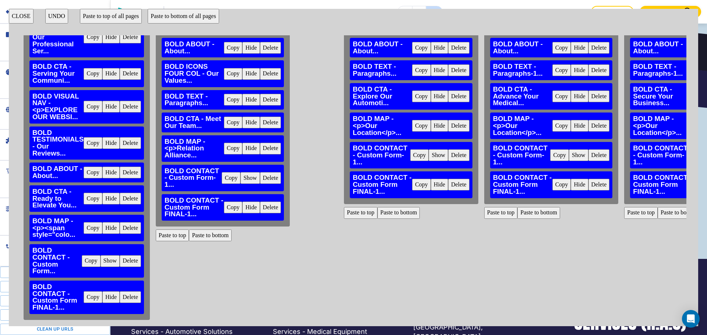
scroll to position [98, 0]
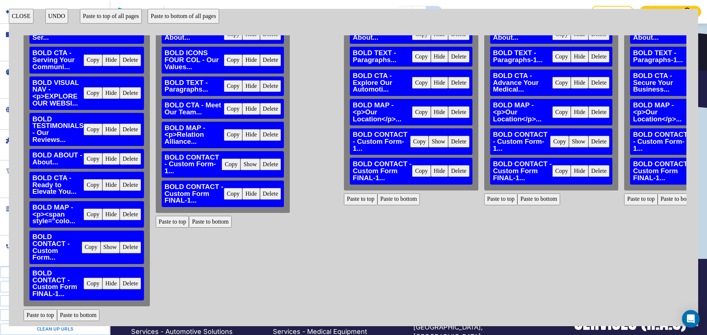
click at [14, 15] on button "CLOSE" at bounding box center [21, 16] width 25 height 15
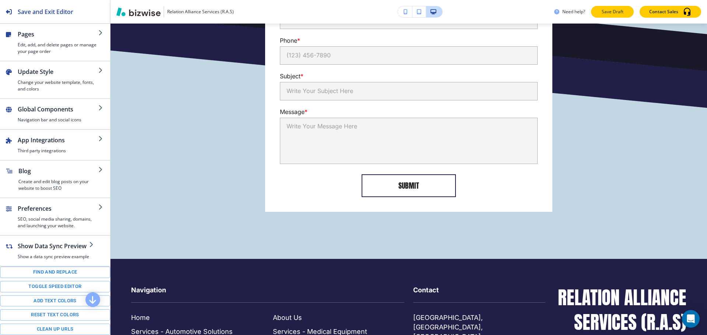
click at [609, 14] on p "Save Draft" at bounding box center [613, 11] width 24 height 7
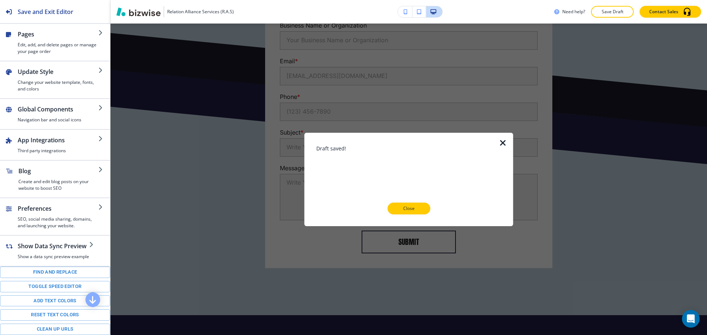
scroll to position [1763, 0]
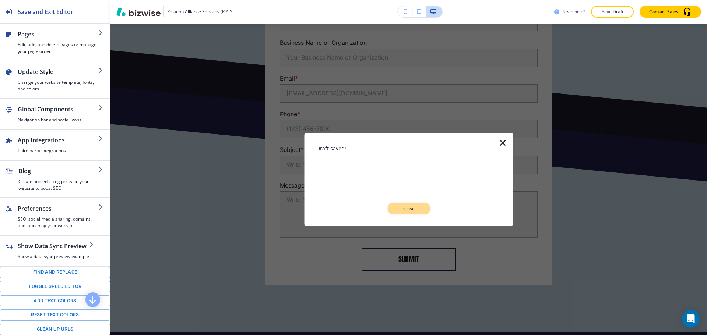
click at [416, 210] on p "Close" at bounding box center [409, 208] width 24 height 7
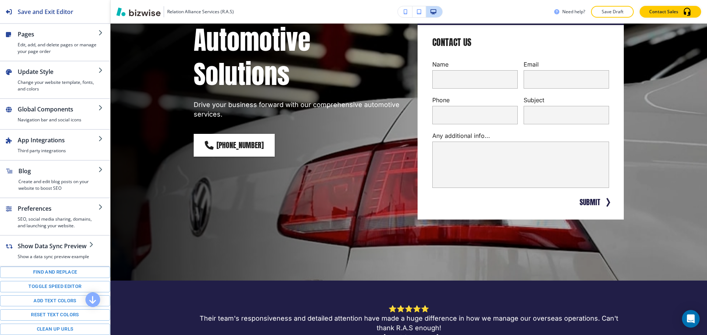
scroll to position [0, 0]
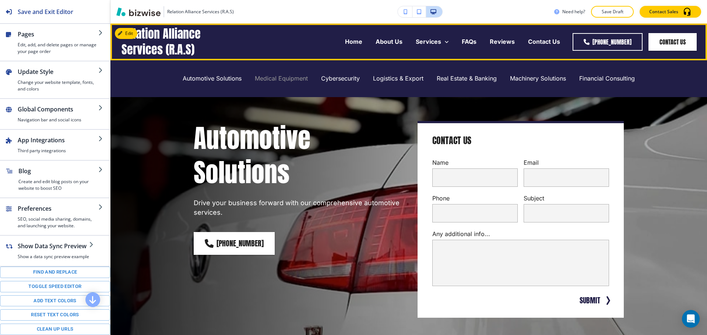
click at [271, 80] on p "Medical Equipment" at bounding box center [281, 78] width 53 height 8
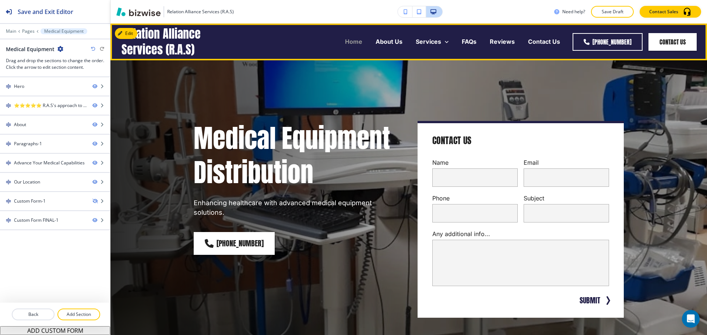
click at [350, 41] on p "Home" at bounding box center [353, 42] width 17 height 8
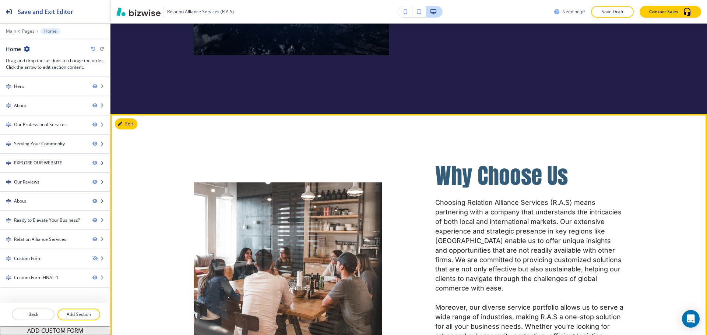
scroll to position [3223, 0]
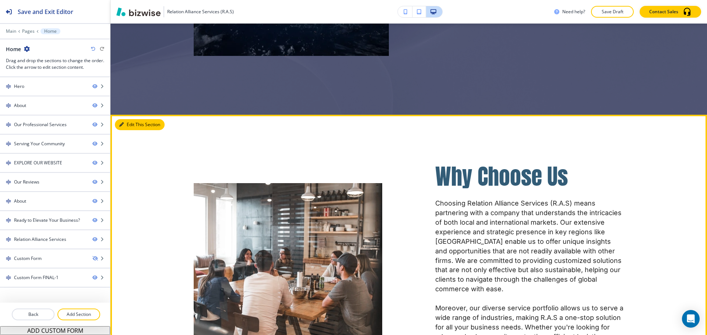
click at [133, 119] on button "Edit This Section" at bounding box center [140, 124] width 50 height 11
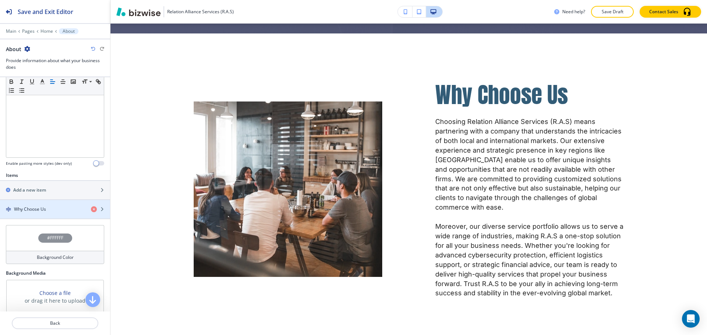
scroll to position [166, 0]
click at [33, 210] on h4 "Why Choose Us" at bounding box center [30, 211] width 32 height 7
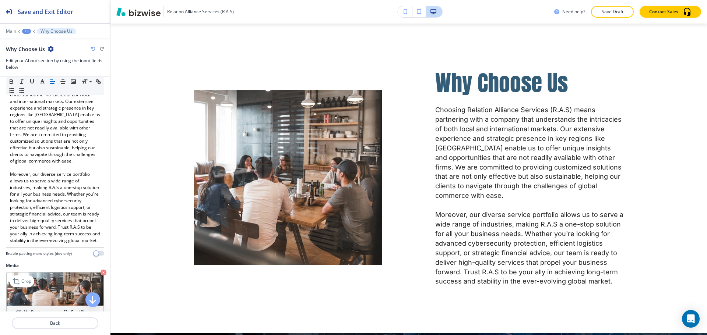
scroll to position [221, 0]
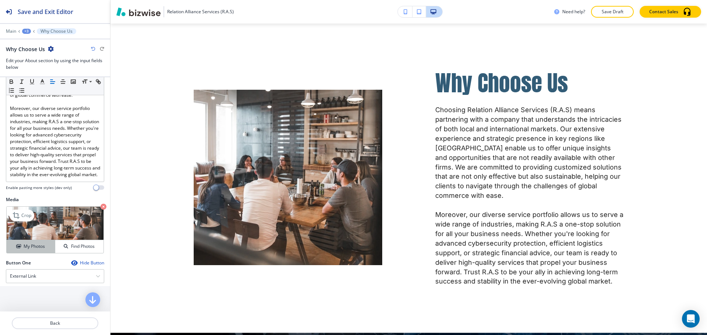
click at [33, 250] on h4 "My Photos" at bounding box center [34, 246] width 21 height 7
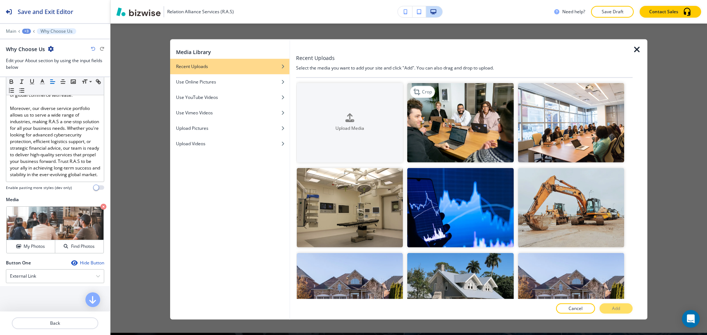
click at [486, 145] on img "button" at bounding box center [460, 123] width 106 height 80
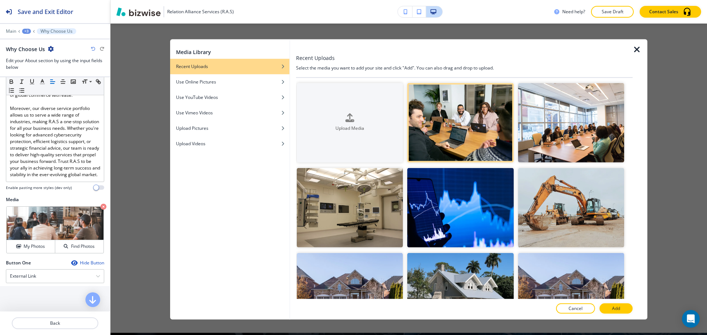
click at [610, 306] on button "Add" at bounding box center [615, 309] width 33 height 10
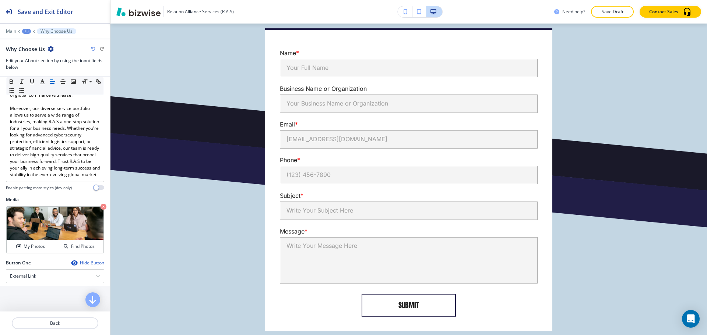
scroll to position [4456, 0]
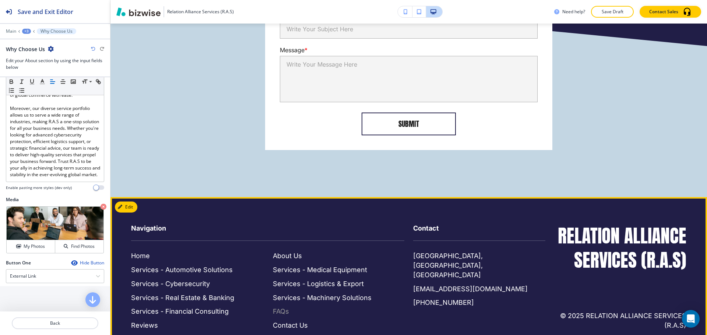
click at [285, 307] on p "FAQs" at bounding box center [281, 312] width 16 height 10
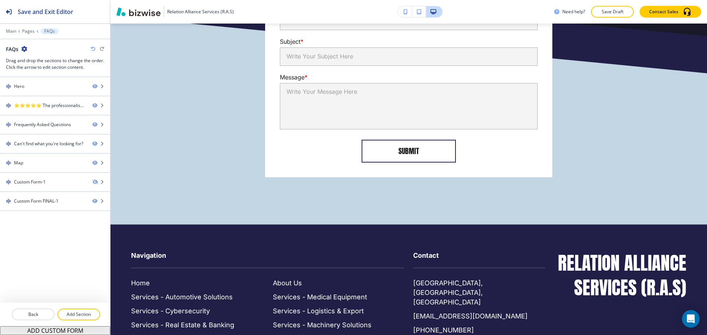
scroll to position [1560, 0]
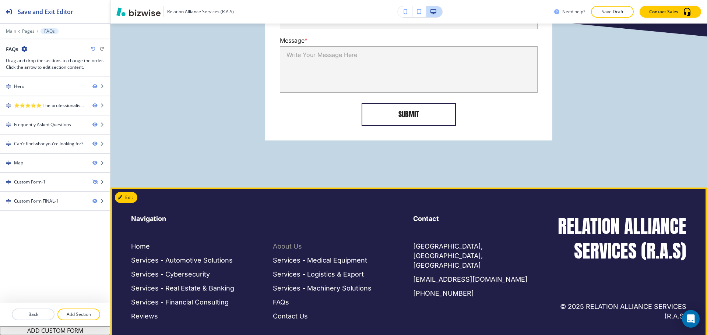
click at [292, 242] on p "About Us" at bounding box center [287, 247] width 29 height 10
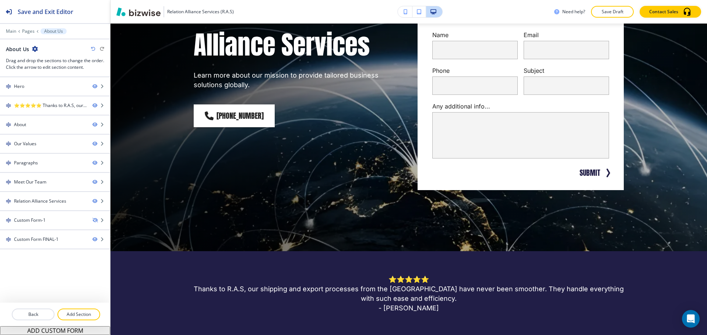
scroll to position [0, 0]
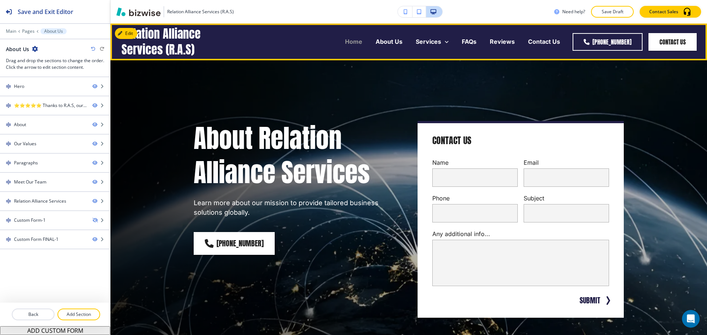
click at [362, 40] on p "Home" at bounding box center [353, 42] width 17 height 8
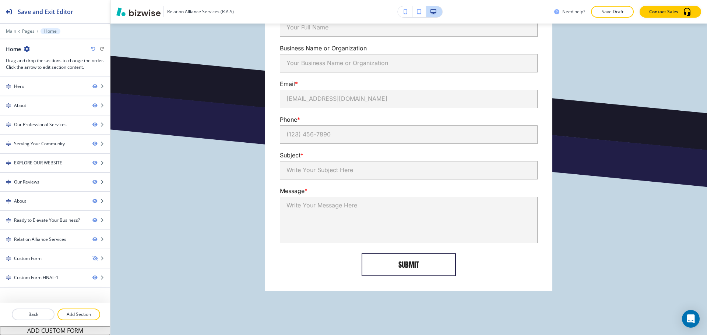
scroll to position [4456, 0]
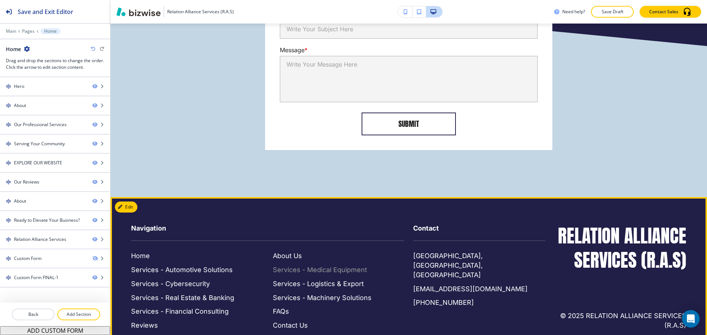
click at [330, 265] on p "Services - Medical Equipment" at bounding box center [320, 270] width 94 height 10
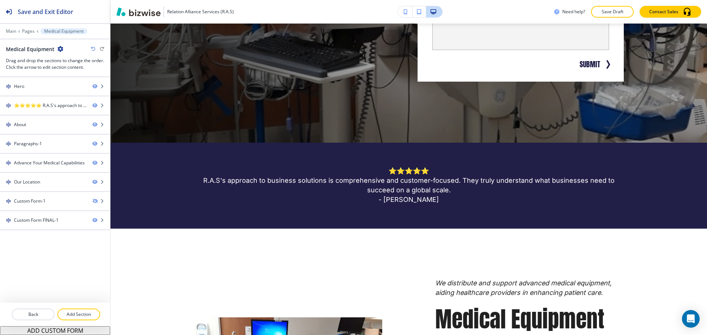
scroll to position [226, 0]
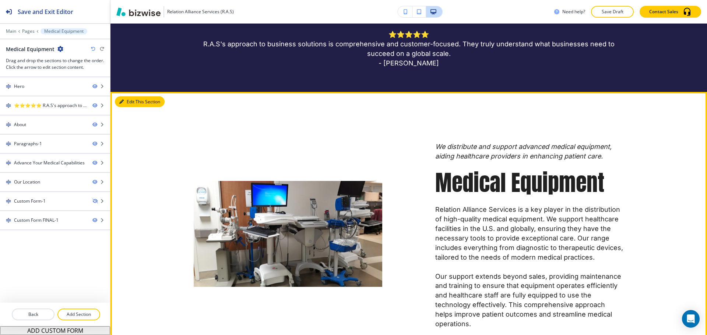
click at [128, 99] on button "Edit This Section" at bounding box center [140, 101] width 50 height 11
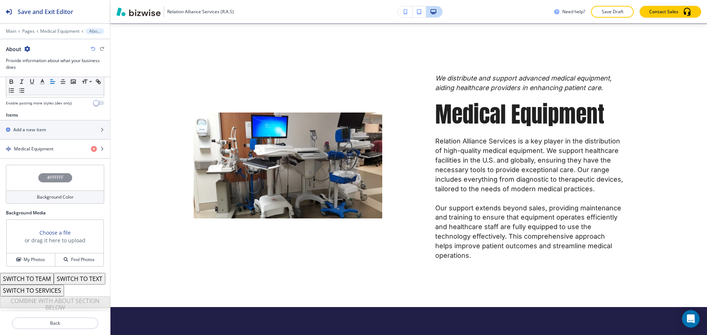
scroll to position [166, 0]
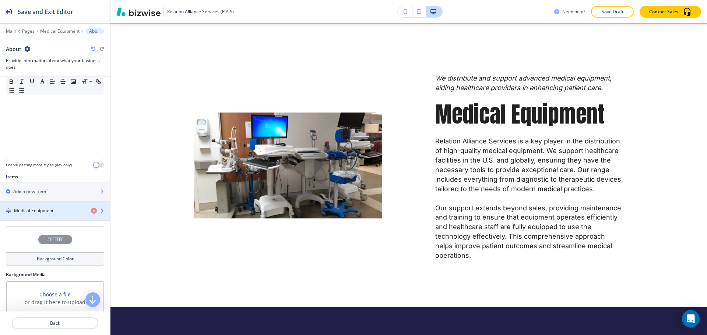
click at [35, 211] on h4 "Medical Equipment" at bounding box center [33, 211] width 39 height 7
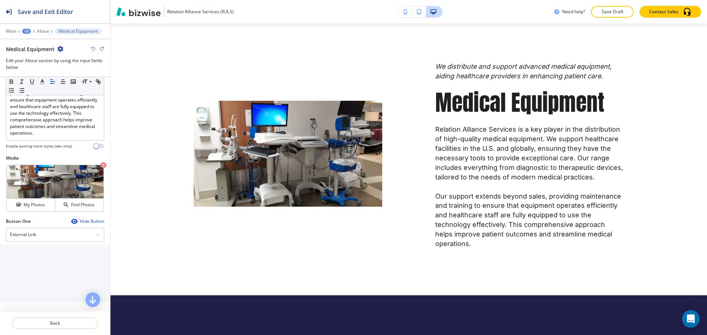
scroll to position [221, 0]
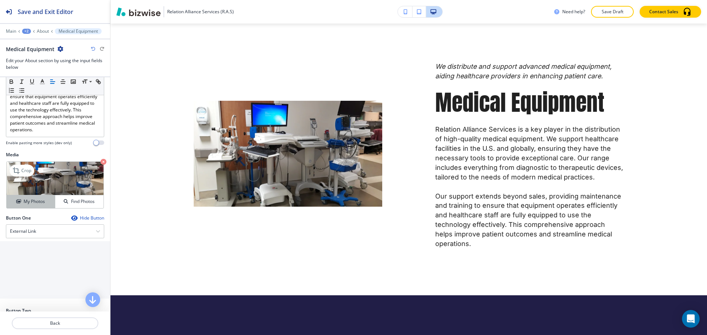
click at [42, 205] on h4 "My Photos" at bounding box center [34, 201] width 21 height 7
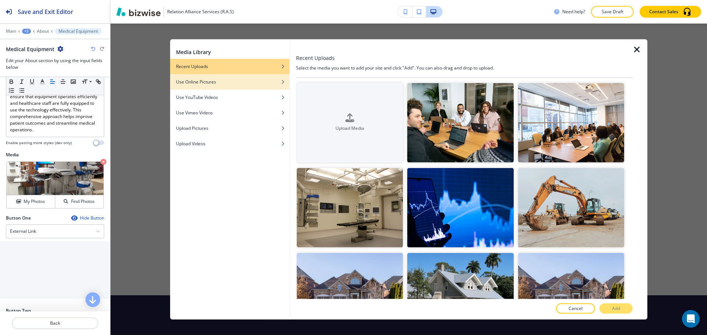
click at [244, 88] on div "button" at bounding box center [229, 87] width 119 height 4
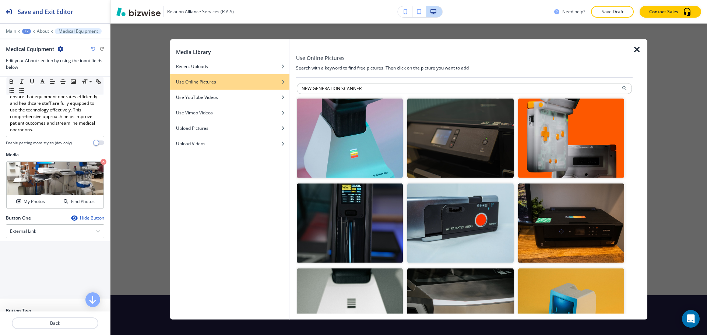
drag, startPoint x: 313, startPoint y: 88, endPoint x: 291, endPoint y: 90, distance: 21.8
click at [291, 90] on div "Use Online Pictures Search with a keyword to find free pictures. Then click on …" at bounding box center [468, 179] width 357 height 281
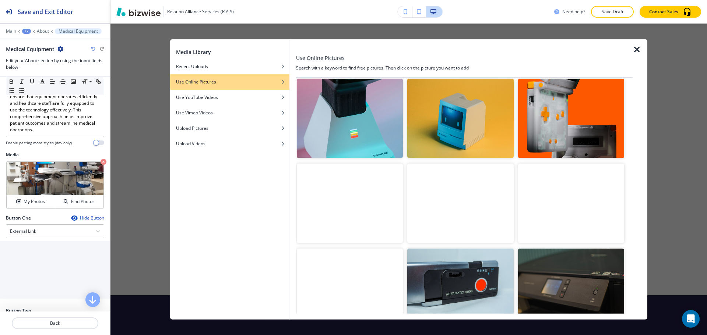
scroll to position [0, 0]
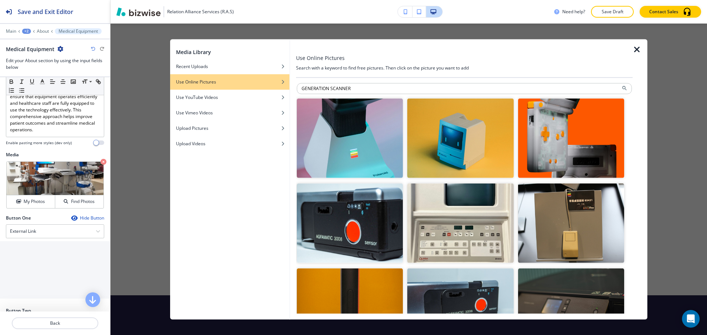
drag, startPoint x: 368, startPoint y: 86, endPoint x: 294, endPoint y: 82, distance: 74.1
click at [294, 82] on div "Use Online Pictures Search with a keyword to find free pictures. Then click on …" at bounding box center [468, 179] width 357 height 281
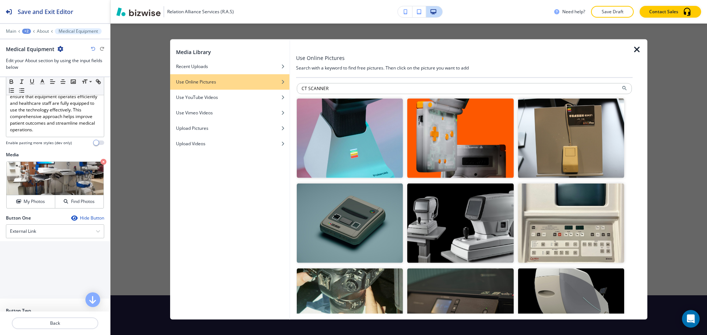
drag, startPoint x: 321, startPoint y: 89, endPoint x: 372, endPoint y: 96, distance: 51.3
click at [371, 94] on input "CT SCANNER" at bounding box center [464, 88] width 335 height 11
type input "[MEDICAL_DATA]"
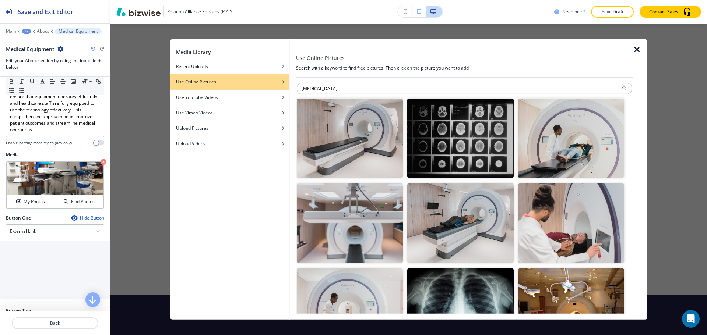
click at [374, 108] on img "button" at bounding box center [350, 138] width 106 height 80
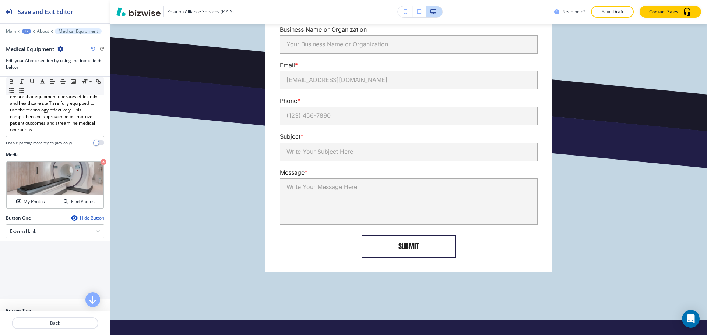
scroll to position [1866, 0]
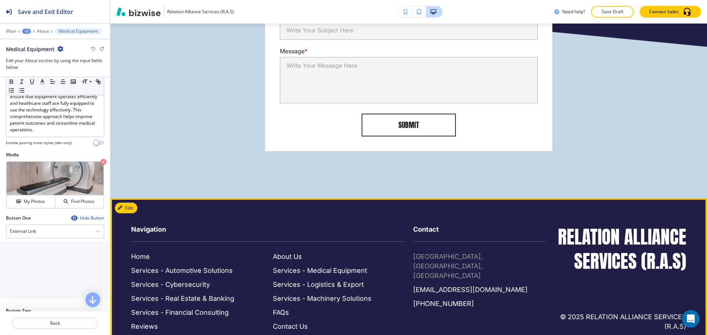
click at [418, 252] on p "[GEOGRAPHIC_DATA], [GEOGRAPHIC_DATA], [GEOGRAPHIC_DATA]" at bounding box center [479, 266] width 132 height 29
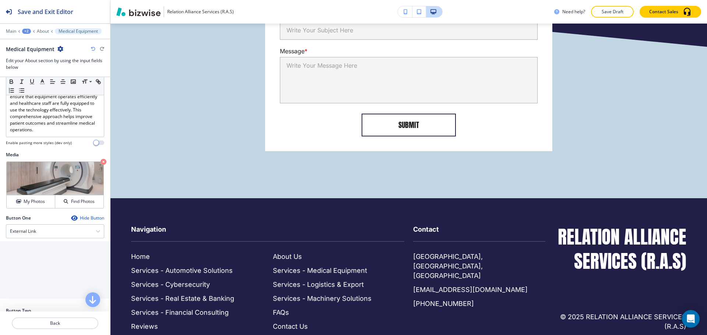
click at [128, 198] on div "Edit Navigation Home Services - Automotive Solutions Services - Cybersecurity S…" at bounding box center [408, 278] width 597 height 160
click at [506, 225] on p "Contact" at bounding box center [479, 233] width 132 height 17
click at [59, 324] on p "Back" at bounding box center [55, 323] width 85 height 7
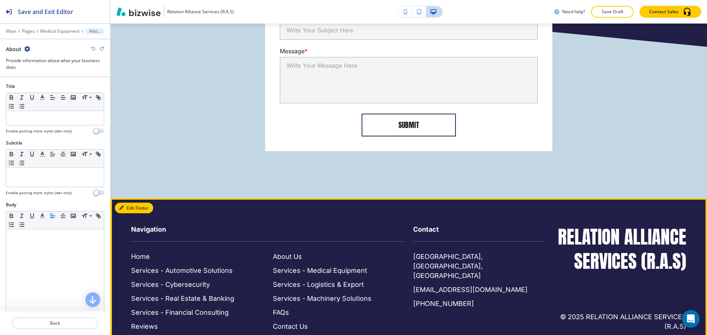
click at [130, 203] on button "Edit Footer" at bounding box center [134, 208] width 38 height 11
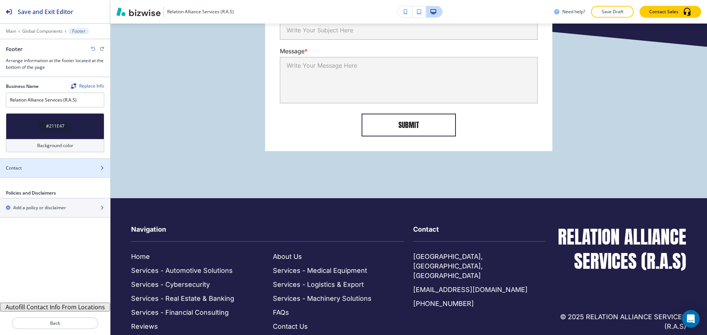
click at [45, 164] on div at bounding box center [55, 162] width 110 height 6
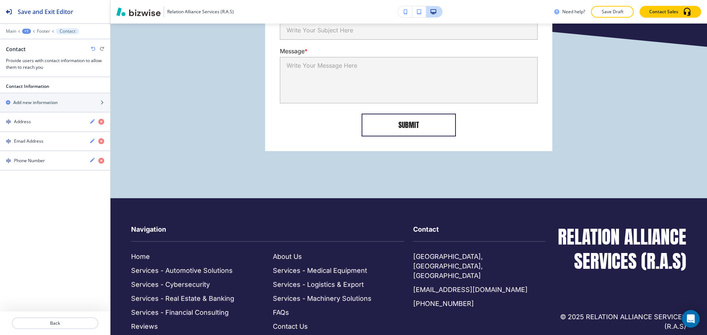
click at [45, 163] on h4 "Phone Number" at bounding box center [29, 161] width 31 height 7
drag, startPoint x: 48, startPoint y: 225, endPoint x: 1, endPoint y: 224, distance: 46.8
click at [1, 224] on div "Contact Information Type Phone Number Address Email Address PO Box Fax Number N…" at bounding box center [55, 206] width 110 height 60
click at [74, 319] on button "Back" at bounding box center [55, 324] width 87 height 12
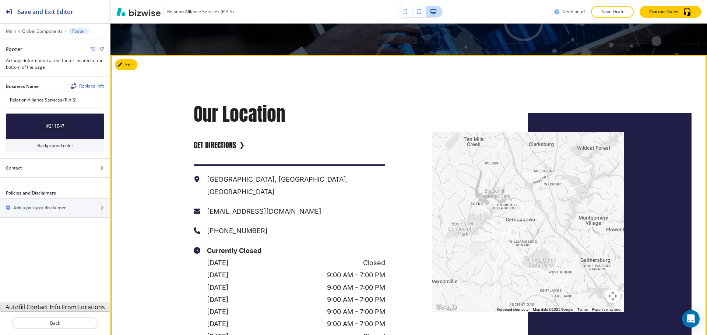
scroll to position [1204, 0]
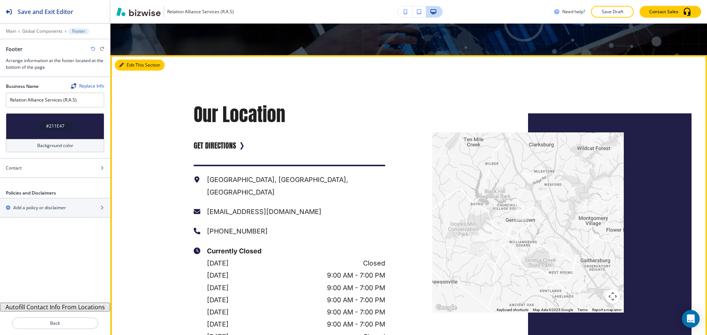
click at [136, 60] on button "Edit This Section" at bounding box center [140, 65] width 50 height 11
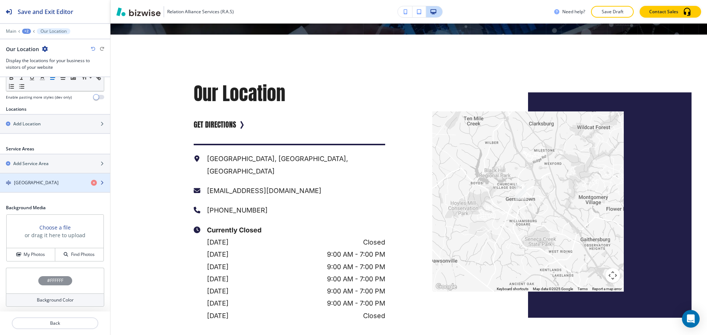
scroll to position [235, 0]
click at [38, 182] on h4 "[GEOGRAPHIC_DATA]" at bounding box center [36, 182] width 45 height 7
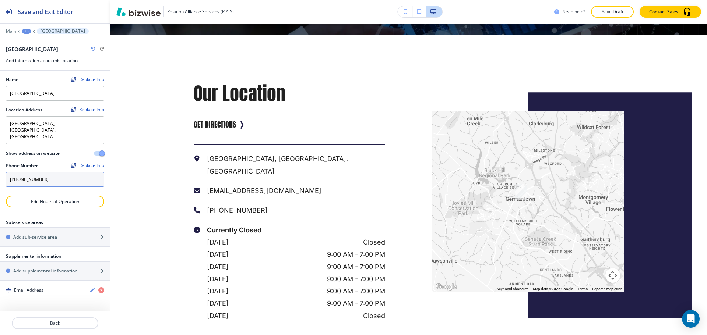
click at [53, 172] on input "[PHONE_NUMBER]" at bounding box center [55, 179] width 98 height 15
paste input "27) 277-9740"
type input "[PHONE_NUMBER]"
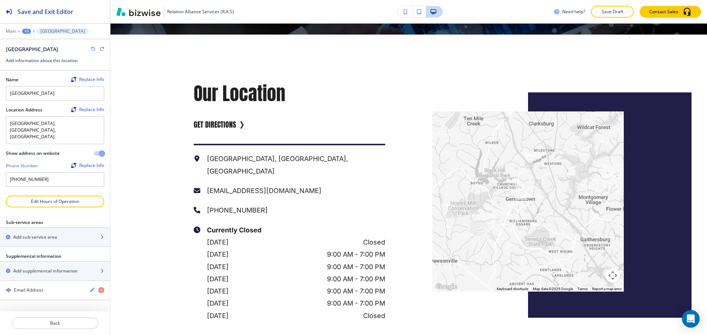
click at [54, 163] on div "Phone Number Replace Info" at bounding box center [55, 166] width 98 height 7
click at [71, 163] on img "Find and replace this information across Bizwise" at bounding box center [73, 165] width 5 height 5
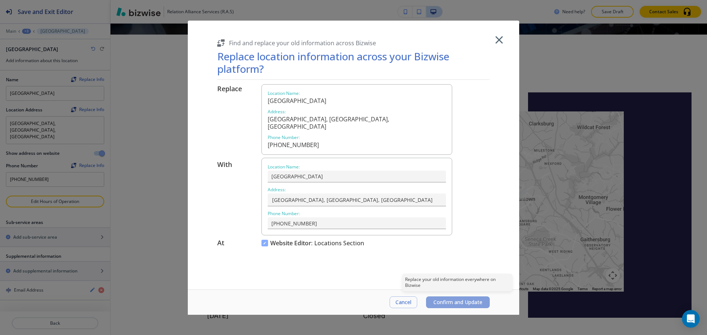
click at [442, 301] on span "Confirm and Update" at bounding box center [457, 303] width 49 height 6
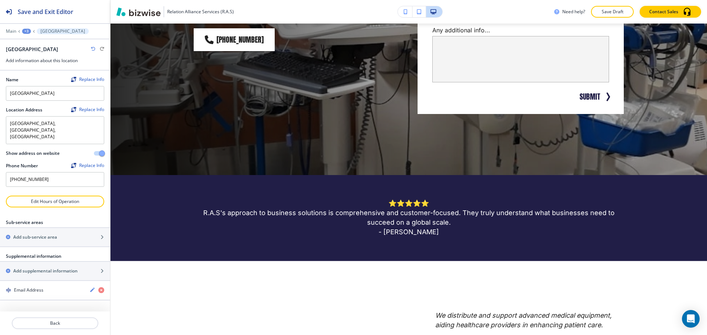
scroll to position [0, 0]
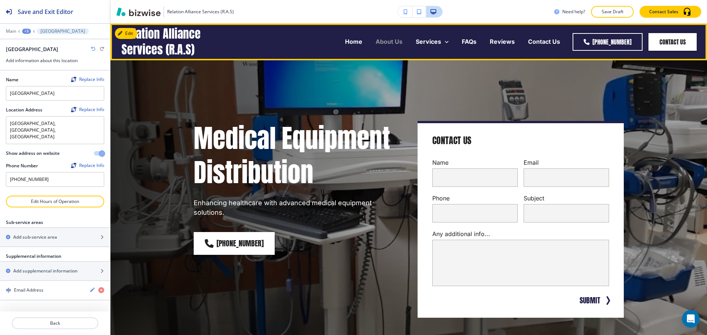
click at [381, 44] on p "About Us" at bounding box center [389, 42] width 27 height 8
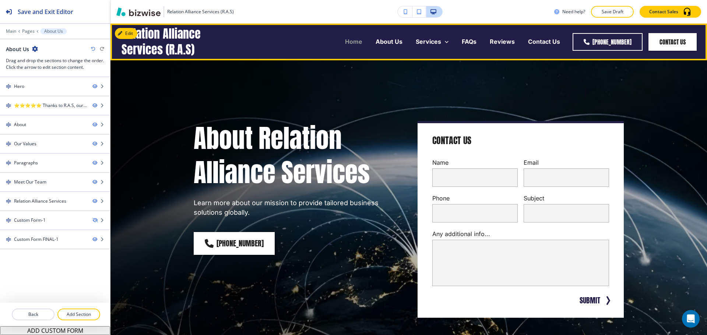
click at [350, 41] on p "Home" at bounding box center [353, 42] width 17 height 8
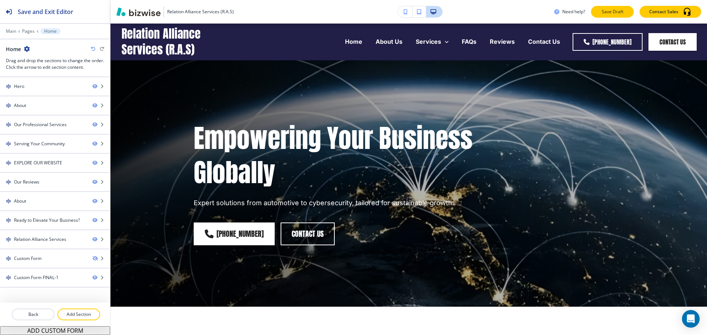
click at [603, 12] on p "Save Draft" at bounding box center [613, 11] width 24 height 7
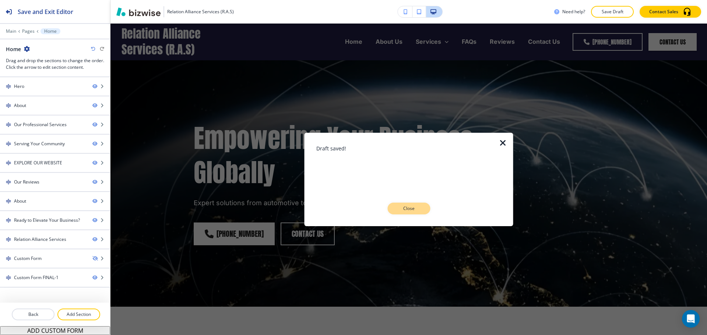
click at [413, 212] on button "Close" at bounding box center [408, 209] width 43 height 12
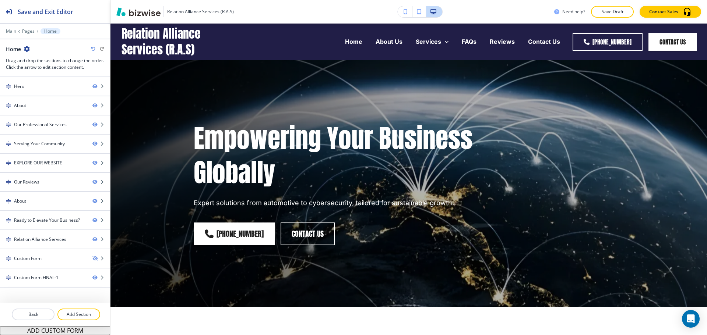
click at [463, 219] on div "Empowering Your Business Globally Expert solutions from automotive to cybersecu…" at bounding box center [353, 183] width 318 height 124
click at [51, 312] on p "Back" at bounding box center [33, 315] width 41 height 7
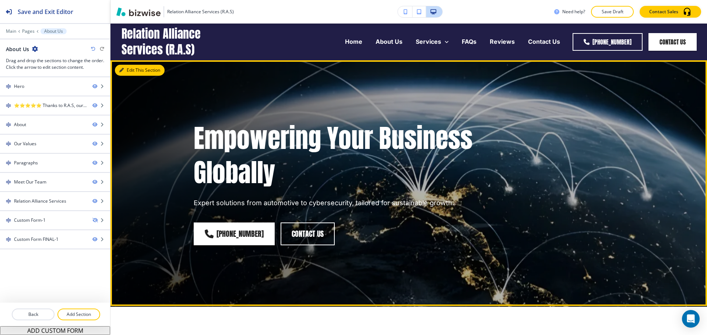
click at [128, 74] on button "Edit This Section" at bounding box center [140, 70] width 50 height 11
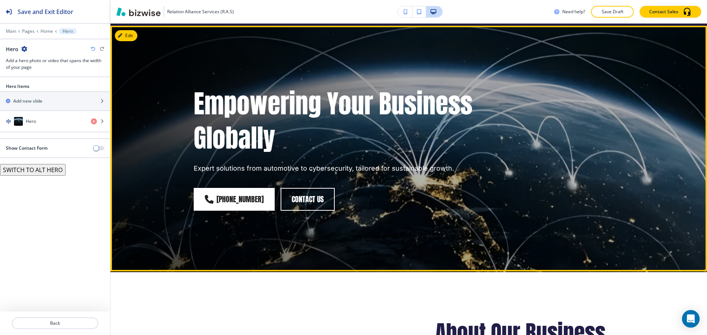
scroll to position [37, 0]
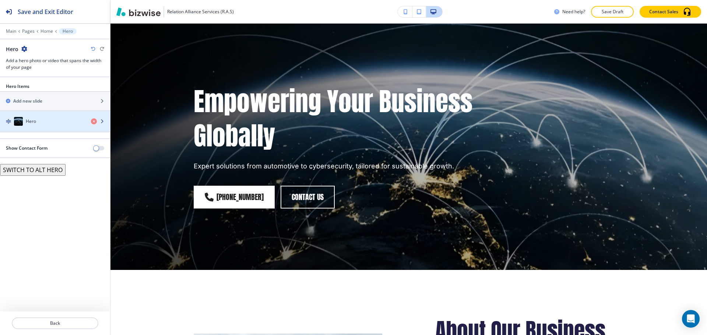
click at [64, 117] on div "Hero" at bounding box center [42, 121] width 85 height 9
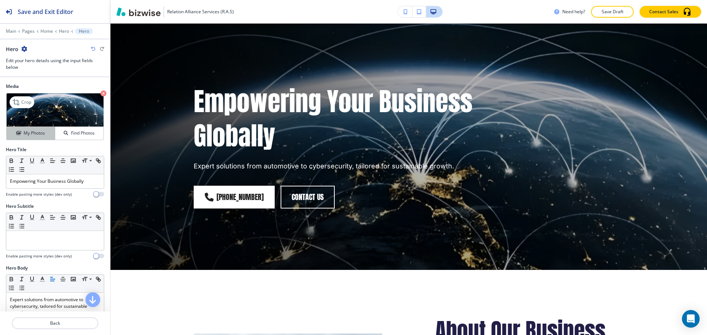
click at [26, 136] on h4 "My Photos" at bounding box center [34, 133] width 21 height 7
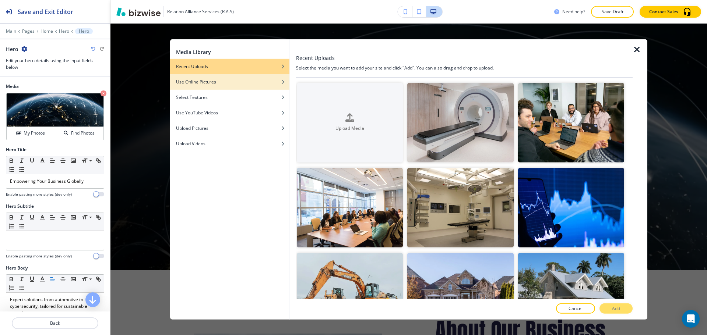
click at [239, 84] on div "Use Online Pictures" at bounding box center [229, 81] width 119 height 7
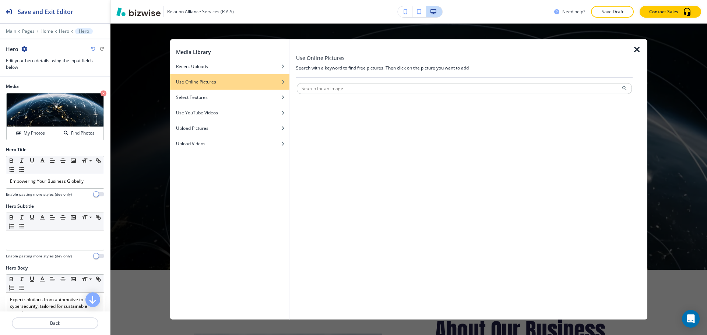
click at [640, 48] on icon "button" at bounding box center [637, 49] width 9 height 9
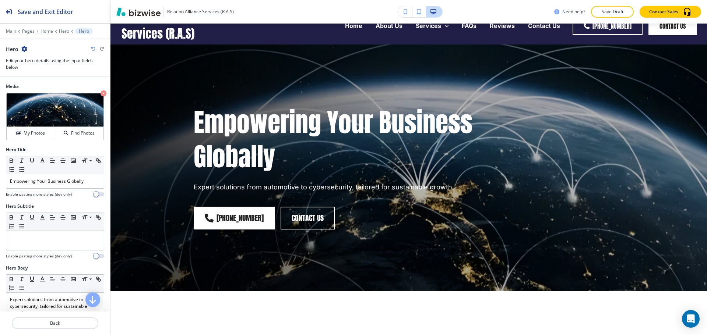
scroll to position [0, 0]
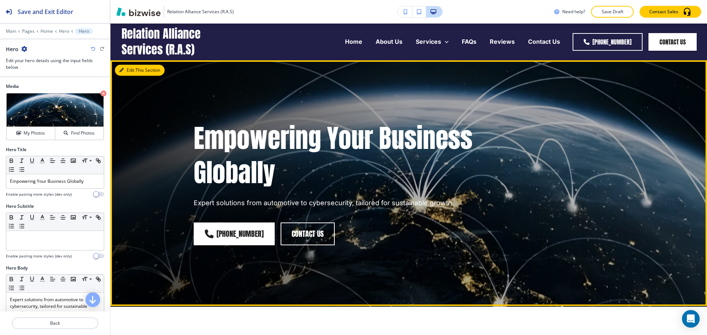
click at [127, 70] on button "Edit This Section" at bounding box center [140, 70] width 50 height 11
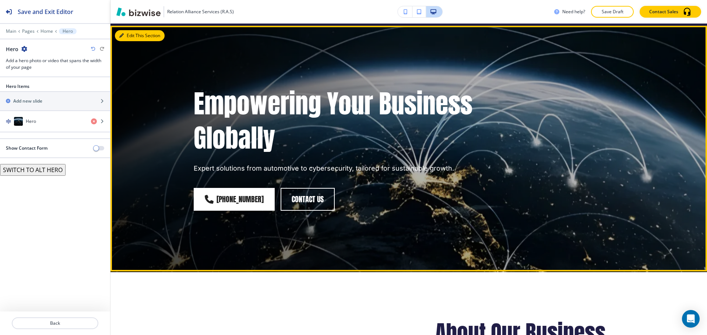
scroll to position [37, 0]
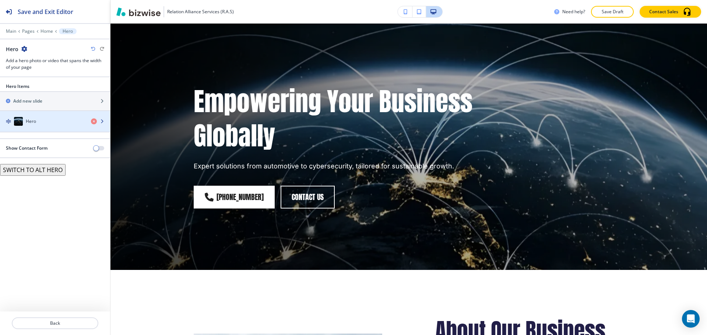
click at [32, 117] on div "Hero" at bounding box center [42, 121] width 85 height 9
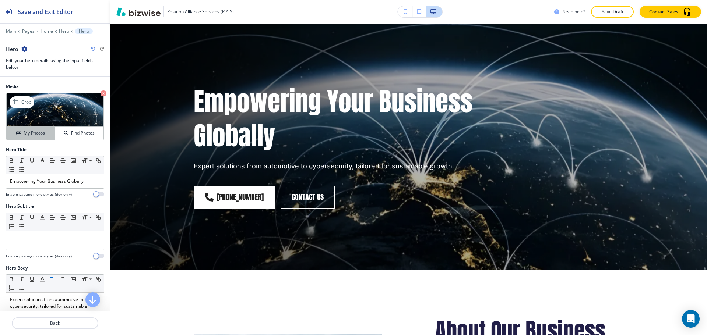
click at [30, 131] on h4 "My Photos" at bounding box center [34, 133] width 21 height 7
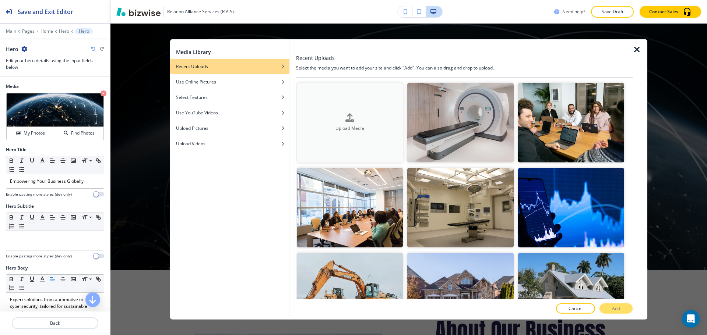
click at [386, 147] on button "Upload Media" at bounding box center [350, 123] width 106 height 80
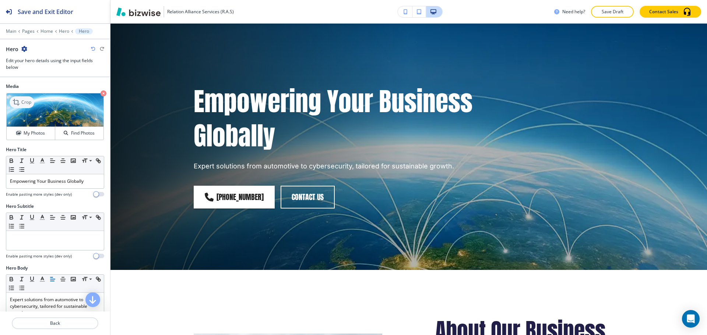
click at [22, 104] on p "Crop" at bounding box center [26, 102] width 10 height 7
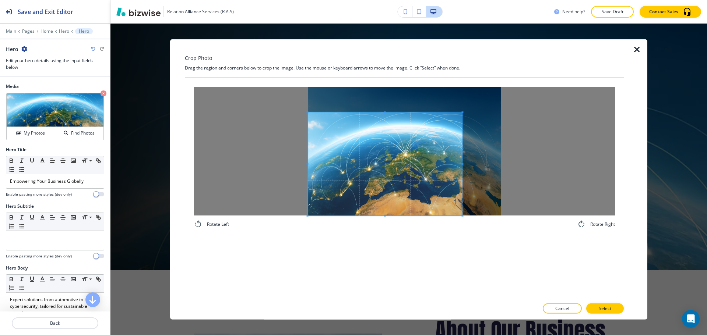
click at [374, 206] on span at bounding box center [385, 163] width 155 height 103
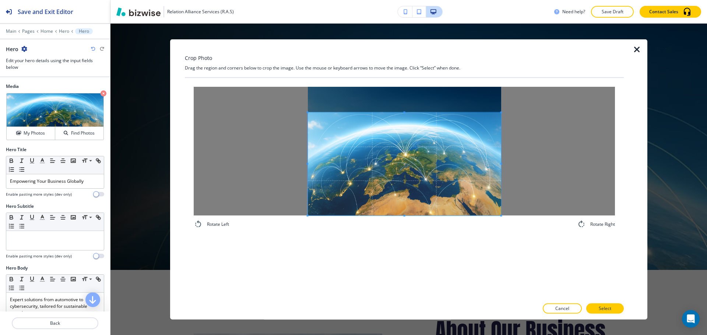
click at [571, 179] on div at bounding box center [404, 151] width 421 height 129
click at [613, 309] on button "Select" at bounding box center [605, 309] width 38 height 10
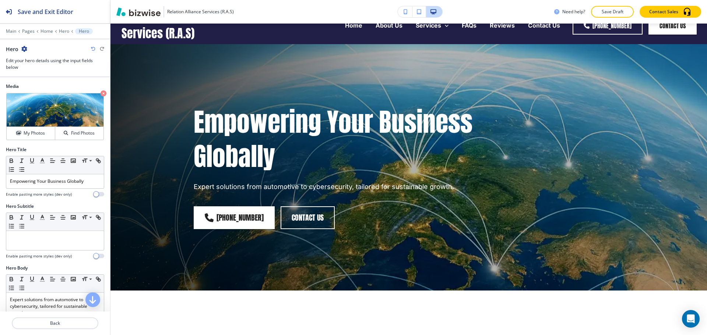
scroll to position [0, 0]
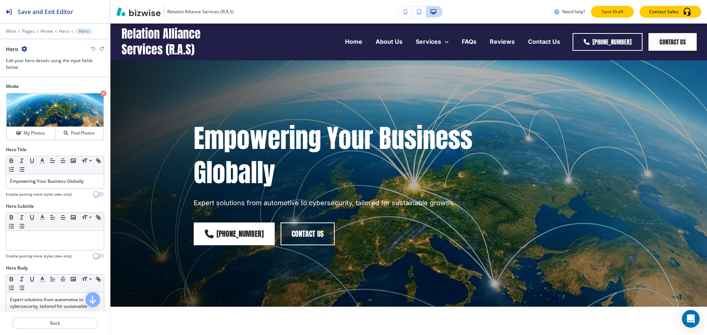
click at [623, 11] on p "Save Draft" at bounding box center [613, 11] width 24 height 7
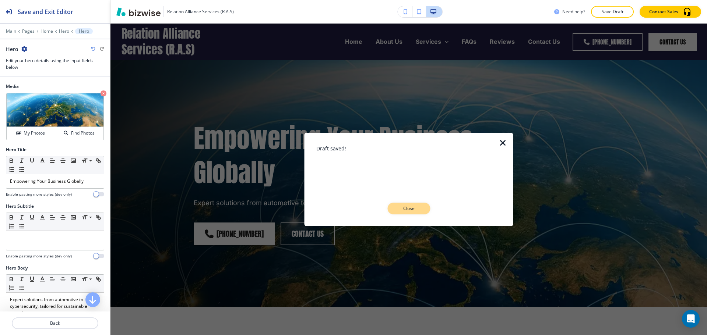
click at [402, 211] on p "Close" at bounding box center [409, 208] width 24 height 7
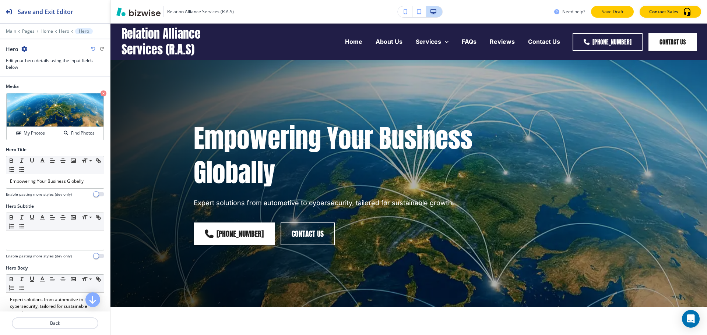
click at [613, 14] on p "Save Draft" at bounding box center [613, 11] width 24 height 7
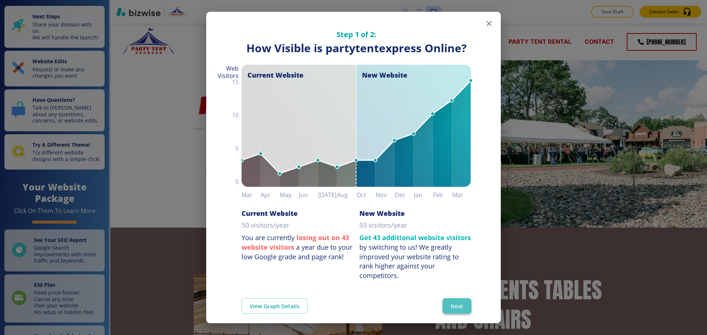
click at [448, 299] on button "Next" at bounding box center [457, 306] width 29 height 15
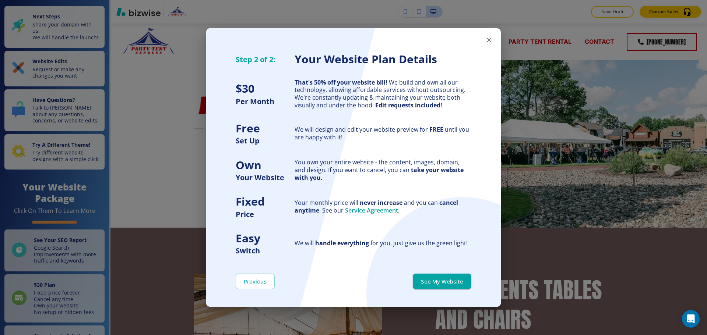
click at [448, 299] on div "Previous See My Website" at bounding box center [353, 281] width 295 height 51
click at [446, 284] on button "See My Website" at bounding box center [442, 281] width 59 height 15
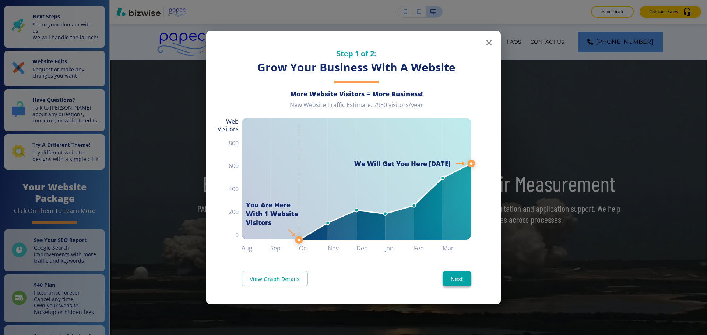
click at [457, 275] on button "Next" at bounding box center [457, 278] width 29 height 15
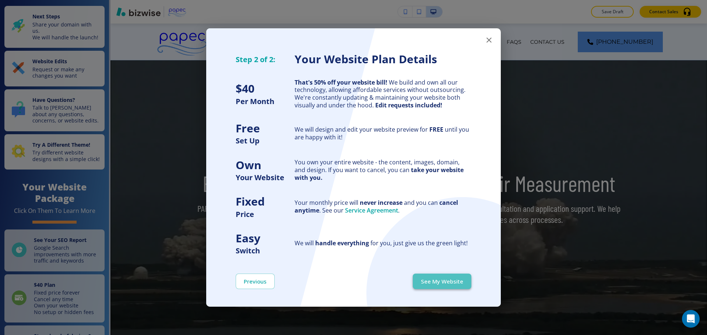
click at [459, 276] on button "See My Website" at bounding box center [442, 281] width 59 height 15
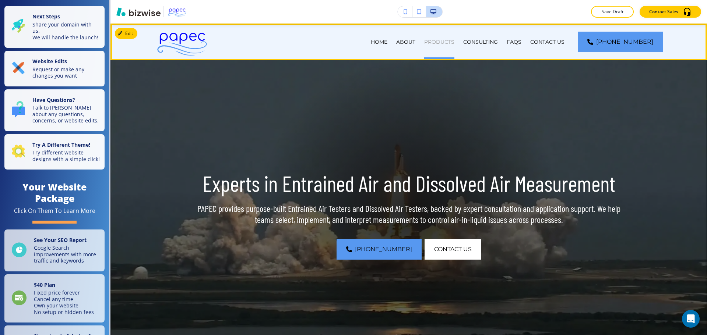
click at [454, 44] on p "PRODUCTS" at bounding box center [439, 41] width 30 height 7
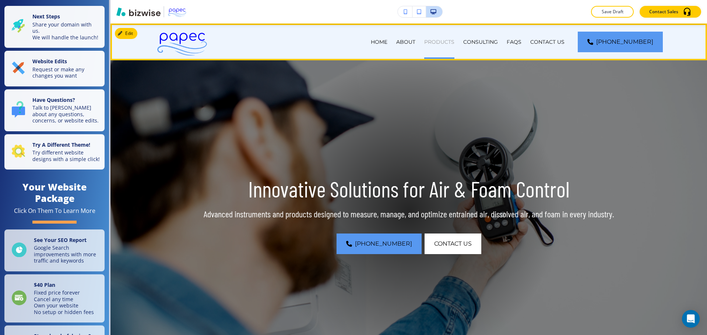
click at [454, 44] on p "PRODUCTS" at bounding box center [439, 41] width 30 height 7
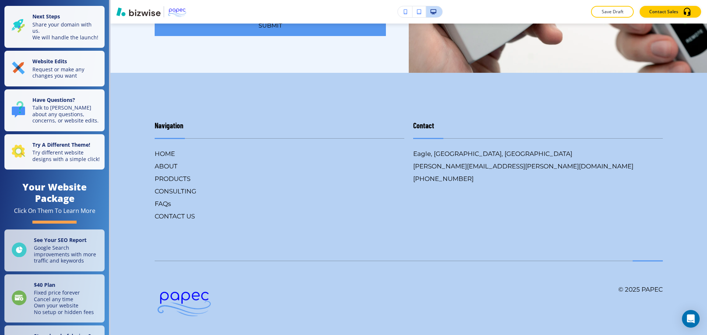
scroll to position [1669, 0]
